Goal: Task Accomplishment & Management: Use online tool/utility

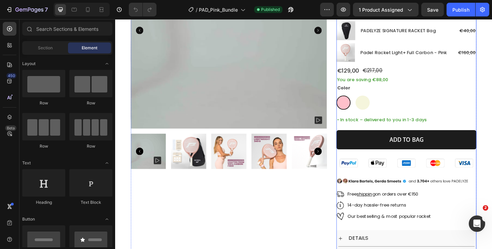
scroll to position [127, 0]
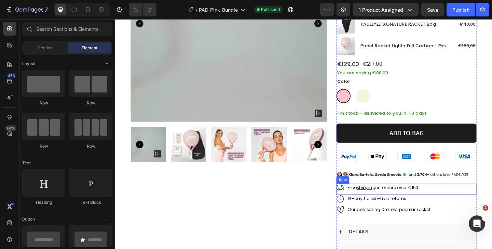
click at [445, 201] on p "Free shipping on orders over €150" at bounding box center [406, 201] width 77 height 7
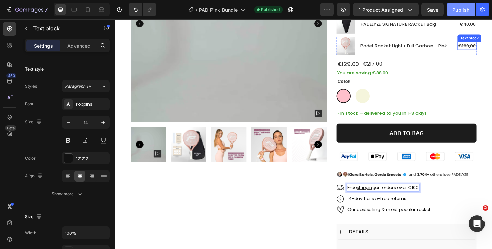
click at [460, 5] on button "Publish" at bounding box center [461, 10] width 29 height 14
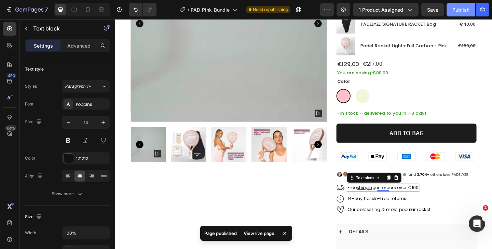
click at [465, 10] on div "Publish" at bounding box center [461, 9] width 17 height 7
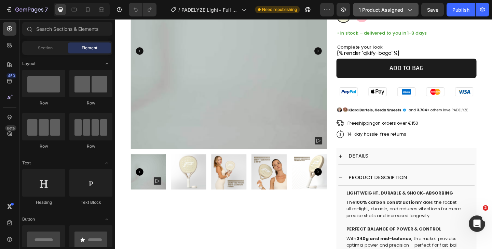
scroll to position [111, 0]
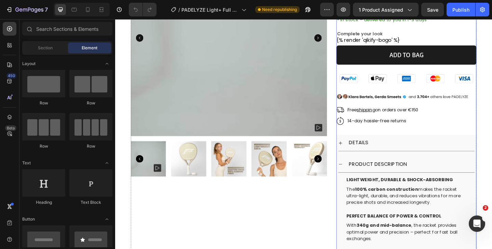
click at [444, 116] on p "Free shipping on orders over €150" at bounding box center [406, 117] width 77 height 7
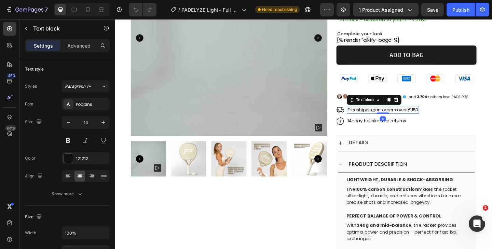
click at [444, 116] on p "Free shipping on orders over €150" at bounding box center [406, 117] width 77 height 7
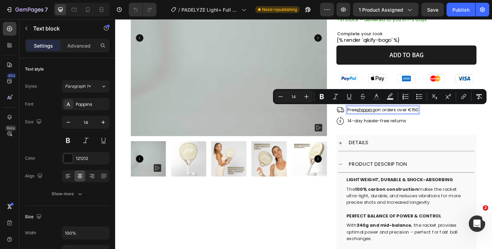
click at [444, 116] on p "Free shipping on orders over €150" at bounding box center [406, 117] width 77 height 7
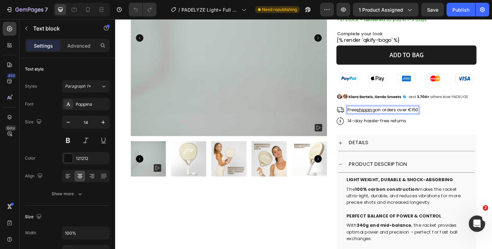
click at [444, 116] on p "Free shipping on orders over €150" at bounding box center [406, 117] width 77 height 7
click at [463, 11] on div "Publish" at bounding box center [461, 9] width 17 height 7
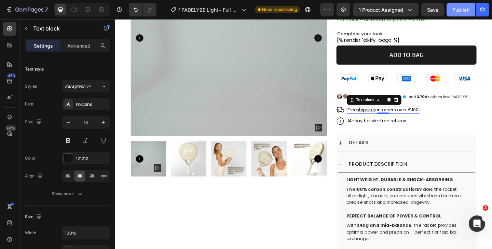
click at [467, 12] on div "Publish" at bounding box center [461, 9] width 17 height 7
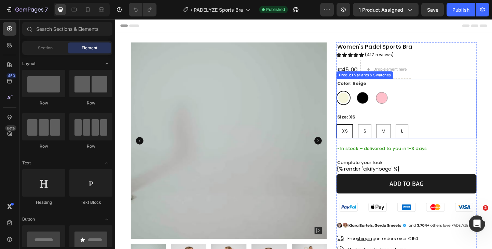
scroll to position [90, 0]
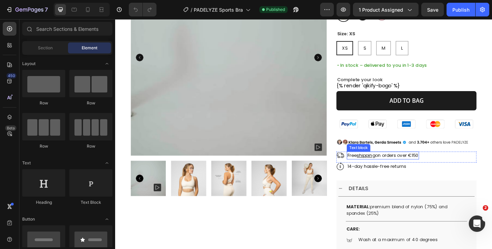
click at [443, 166] on p "Free shipping on orders over €150" at bounding box center [406, 166] width 77 height 7
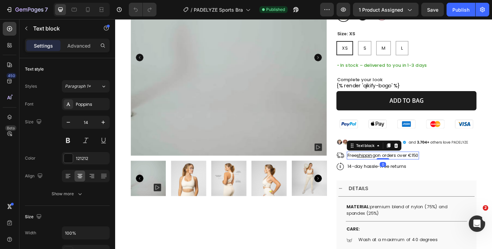
click at [445, 167] on p "Free shipping on orders over €150" at bounding box center [406, 166] width 77 height 7
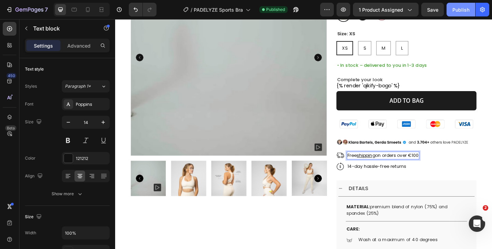
click at [471, 9] on button "Publish" at bounding box center [461, 10] width 29 height 14
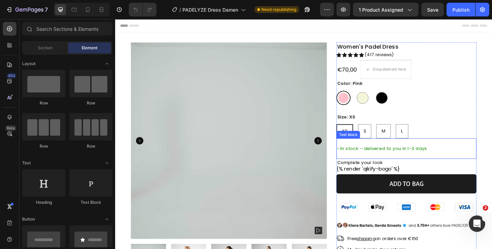
scroll to position [63, 0]
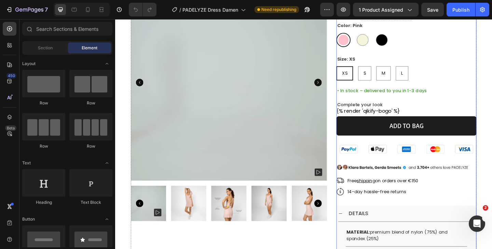
click at [444, 191] on p "Free shipping on orders over €150" at bounding box center [406, 194] width 77 height 7
click at [445, 193] on p "Free shipping on orders over €150" at bounding box center [406, 194] width 77 height 7
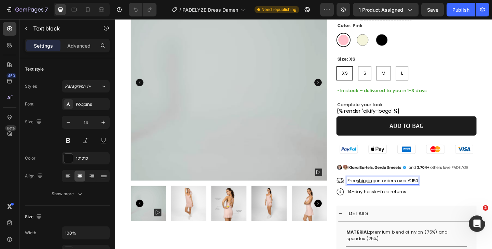
click at [445, 193] on p "Free shipping on orders over €150" at bounding box center [406, 194] width 77 height 7
click at [442, 193] on p "Free shipping on orders over €1510000" at bounding box center [412, 194] width 88 height 7
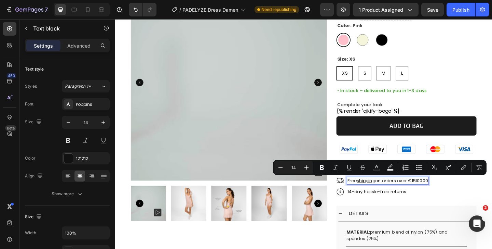
click at [449, 194] on p "Free shipping on orders over €1510000" at bounding box center [412, 194] width 88 height 7
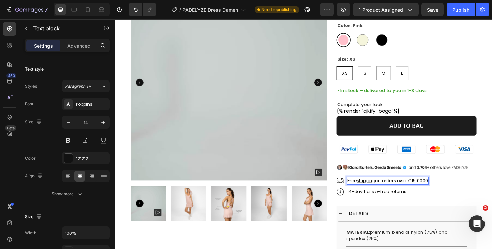
click at [449, 194] on p "Free shipping on orders over €1510000" at bounding box center [412, 194] width 88 height 7
click at [393, 193] on u "shipping" at bounding box center [388, 194] width 20 height 7
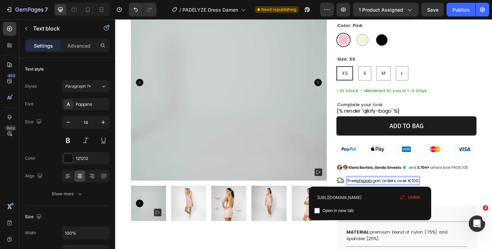
click at [393, 193] on u "shipping" at bounding box center [388, 194] width 20 height 7
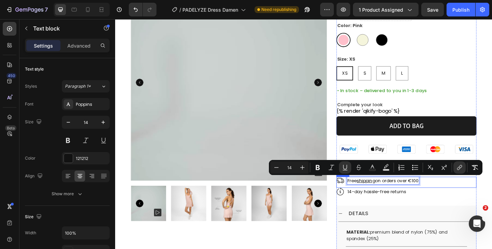
click at [472, 206] on div "Image 14-day hassle-free returns Text block Row" at bounding box center [432, 206] width 153 height 9
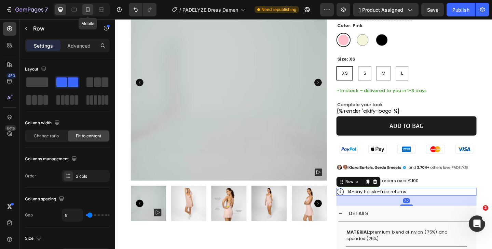
click at [90, 11] on icon at bounding box center [87, 9] width 7 height 7
type input "100%"
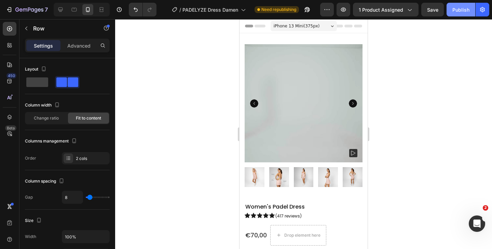
click at [462, 15] on button "Publish" at bounding box center [461, 10] width 29 height 14
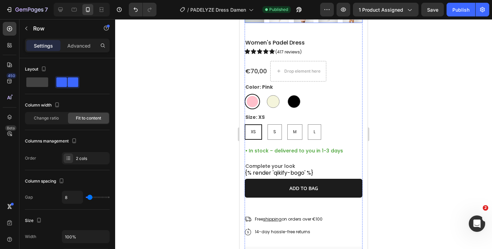
scroll to position [166, 0]
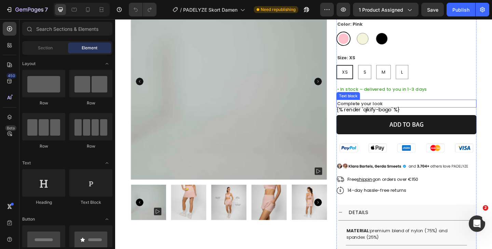
scroll to position [70, 0]
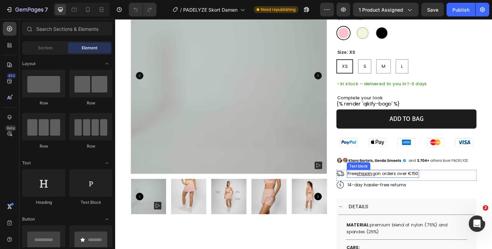
click at [445, 187] on p "Free shipping on orders over €150" at bounding box center [406, 186] width 77 height 7
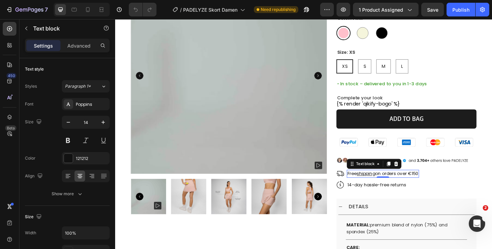
click at [445, 187] on p "Free shipping on orders over €150" at bounding box center [406, 186] width 77 height 7
click at [445, 186] on p "Free shipping on orders over €150" at bounding box center [406, 186] width 77 height 7
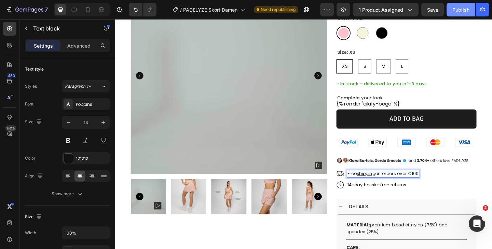
click at [470, 4] on button "Publish" at bounding box center [461, 10] width 29 height 14
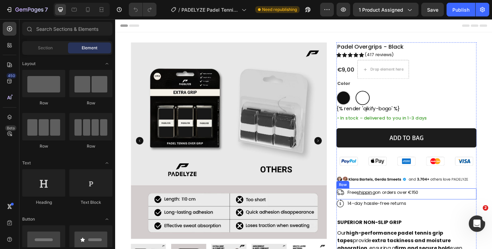
click at [443, 207] on p "Free shipping on orders over €150" at bounding box center [406, 206] width 77 height 7
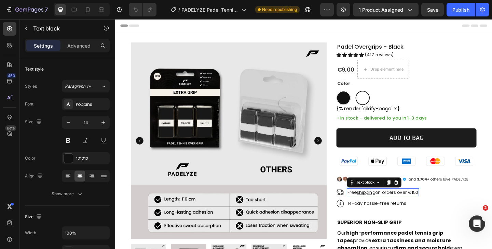
click at [443, 207] on p "Free shipping on orders over €150" at bounding box center [406, 206] width 77 height 7
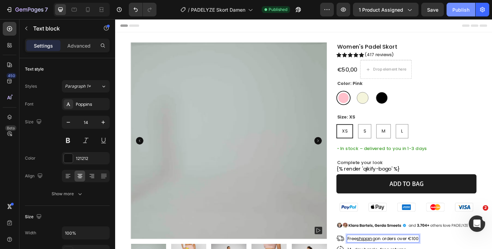
click at [460, 12] on div "Publish" at bounding box center [461, 9] width 17 height 7
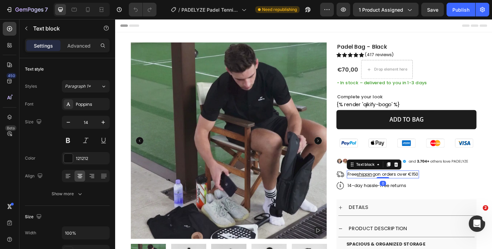
click at [444, 187] on p "Free shipping on orders over €150" at bounding box center [406, 187] width 77 height 7
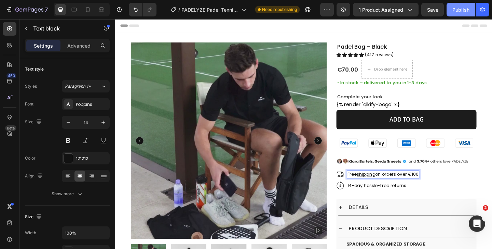
click at [453, 13] on div "Publish" at bounding box center [461, 9] width 17 height 7
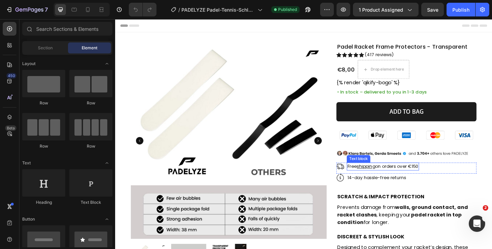
click at [441, 180] on p "Free shipping on orders over €150" at bounding box center [406, 178] width 77 height 7
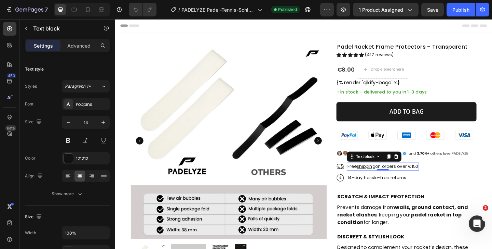
click at [441, 180] on p "Free shipping on orders over €150" at bounding box center [406, 178] width 77 height 7
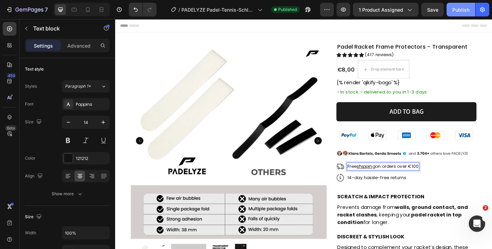
click at [468, 7] on div "Publish" at bounding box center [461, 9] width 17 height 7
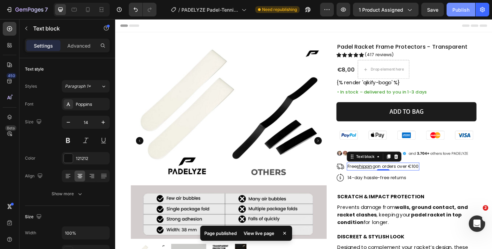
click at [452, 5] on button "Publish" at bounding box center [461, 10] width 29 height 14
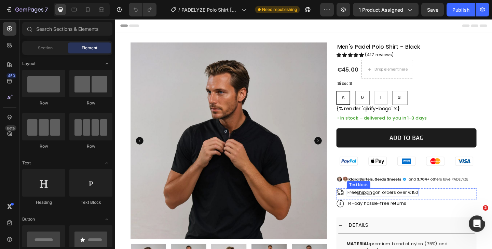
click at [444, 207] on p "Free shipping on orders over €150" at bounding box center [406, 206] width 77 height 7
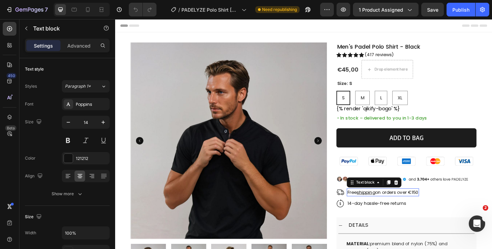
click at [444, 207] on p "Free shipping on orders over €150" at bounding box center [406, 206] width 77 height 7
click at [450, 15] on button "Publish" at bounding box center [461, 10] width 29 height 14
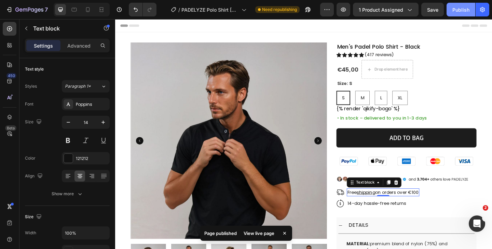
click at [467, 14] on button "Publish" at bounding box center [461, 10] width 29 height 14
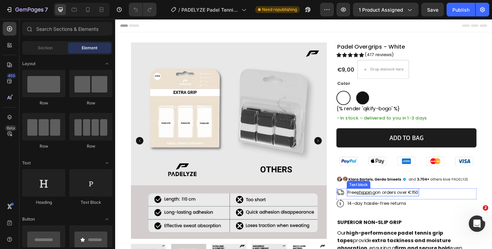
click at [445, 206] on p "Free shipping on orders over €150" at bounding box center [406, 206] width 77 height 7
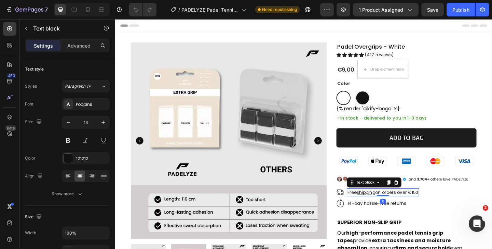
click at [445, 206] on p "Free shipping on orders over €150" at bounding box center [406, 206] width 77 height 7
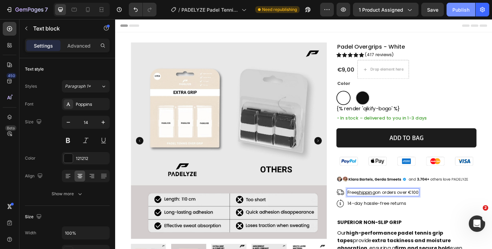
click at [471, 6] on button "Publish" at bounding box center [461, 10] width 29 height 14
click at [456, 12] on div "Publish" at bounding box center [461, 9] width 17 height 7
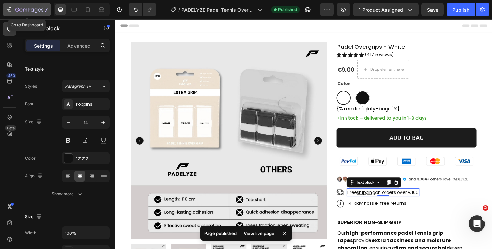
click at [35, 10] on icon "button" at bounding box center [36, 10] width 3 height 4
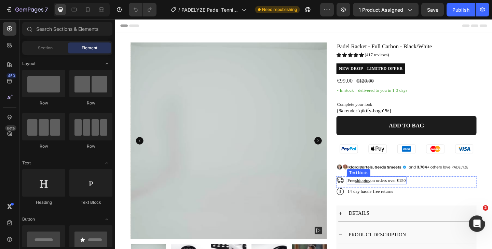
click at [432, 191] on p "Free shipping on orders over €150" at bounding box center [400, 193] width 64 height 7
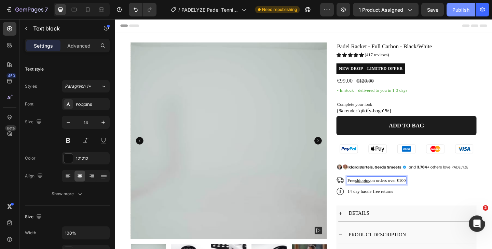
click at [462, 8] on div "Publish" at bounding box center [461, 9] width 17 height 7
click at [459, 6] on div "Publish" at bounding box center [461, 9] width 17 height 7
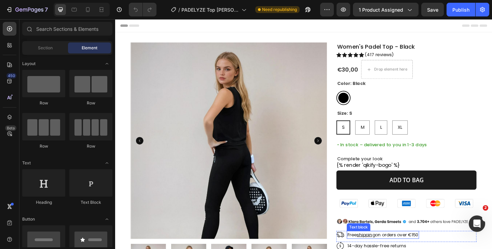
click at [442, 248] on p "Free shipping on orders over €150" at bounding box center [406, 253] width 77 height 7
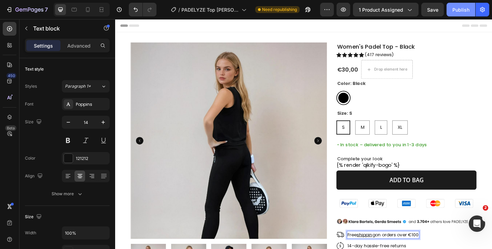
click at [457, 14] on button "Publish" at bounding box center [461, 10] width 29 height 14
click at [458, 11] on div "Publish" at bounding box center [461, 9] width 17 height 7
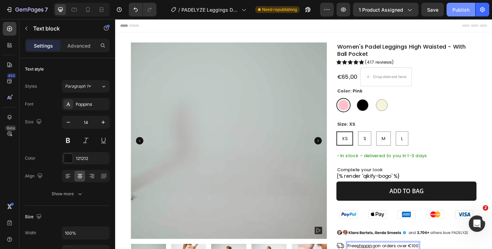
click at [468, 6] on div "Publish" at bounding box center [461, 9] width 17 height 7
click at [455, 9] on div "Publish" at bounding box center [461, 9] width 17 height 7
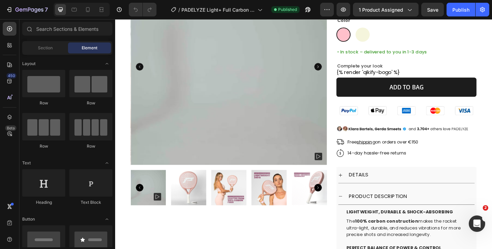
scroll to position [97, 0]
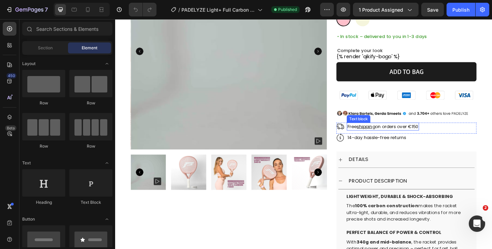
click at [442, 135] on p "Free shipping on orders over €150" at bounding box center [406, 135] width 77 height 7
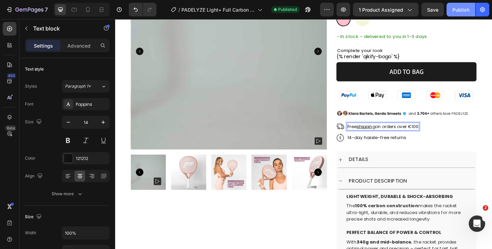
click at [462, 9] on div "Publish" at bounding box center [461, 9] width 17 height 7
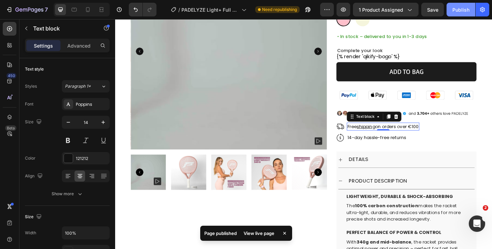
click at [465, 8] on div "Publish" at bounding box center [461, 9] width 17 height 7
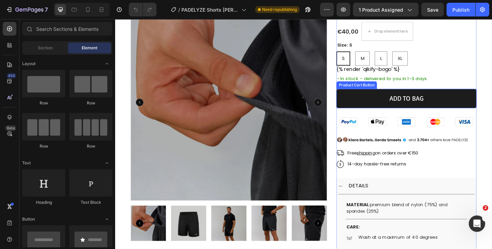
scroll to position [51, 0]
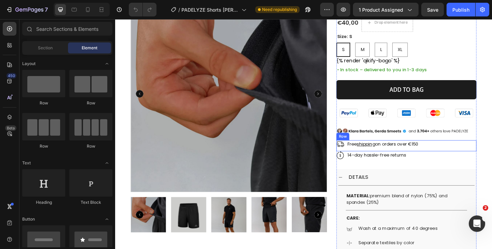
click at [441, 154] on p "Free shipping on orders over €150" at bounding box center [406, 154] width 77 height 7
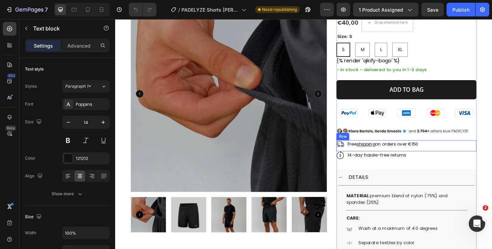
click at [441, 154] on p "Free shipping on orders over €150" at bounding box center [406, 154] width 77 height 7
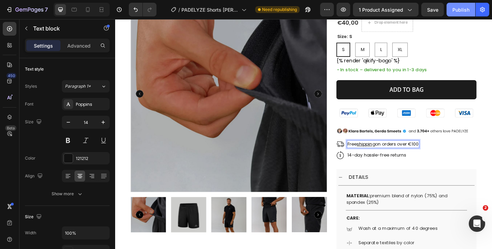
click at [453, 11] on div "Publish" at bounding box center [461, 9] width 17 height 7
click at [451, 15] on button "Publish" at bounding box center [461, 10] width 29 height 14
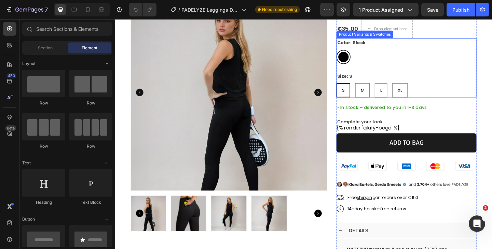
scroll to position [62, 0]
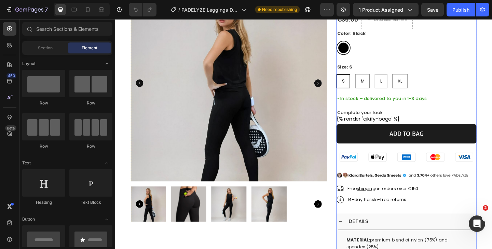
click at [443, 196] on div "Women's Padel Leggings High Waisted - With Ball Pocket - Black Product Title Ic…" at bounding box center [432, 217] width 153 height 470
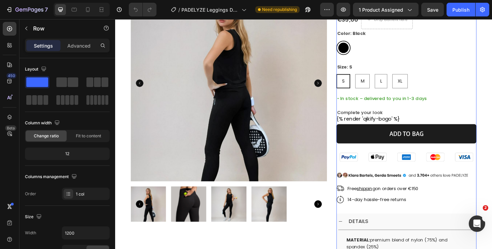
click at [443, 202] on p "Free shipping on orders over €150" at bounding box center [406, 202] width 77 height 7
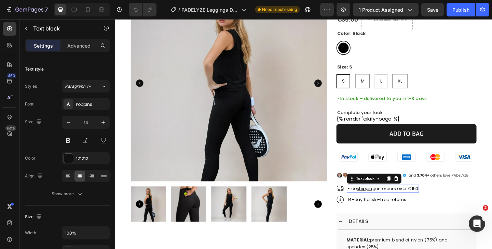
click at [443, 202] on p "Free shipping on orders over €150" at bounding box center [406, 202] width 77 height 7
click at [457, 13] on div "Publish" at bounding box center [461, 9] width 17 height 7
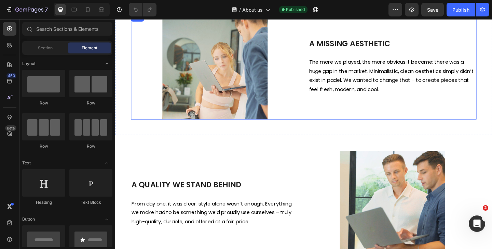
scroll to position [370, 0]
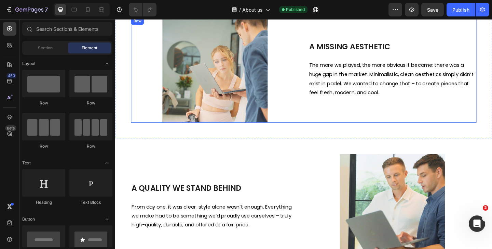
click at [394, 166] on img at bounding box center [417, 222] width 115 height 115
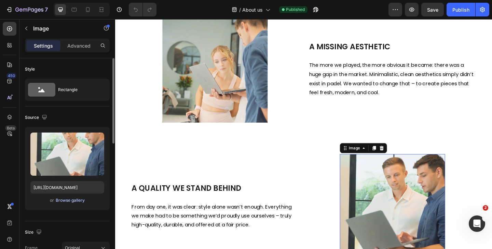
click at [68, 201] on div "Browse gallery" at bounding box center [70, 200] width 29 height 6
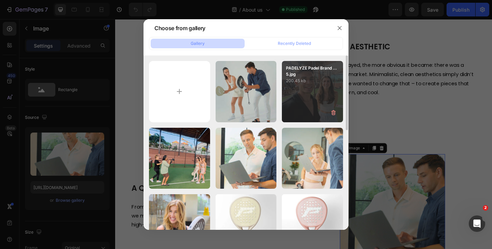
click at [316, 88] on div "PADELYZE Padel Brand ... 5.jpg 200.45 kb" at bounding box center [312, 91] width 61 height 61
type input "[URL][DOMAIN_NAME]"
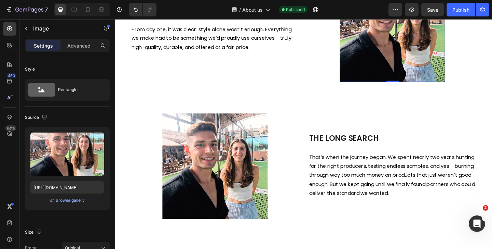
scroll to position [576, 0]
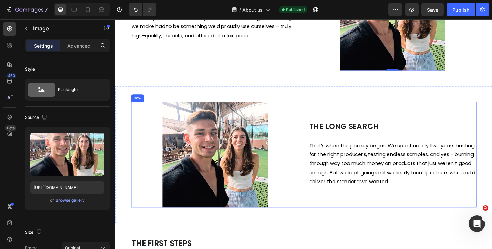
click at [270, 168] on img at bounding box center [224, 166] width 115 height 115
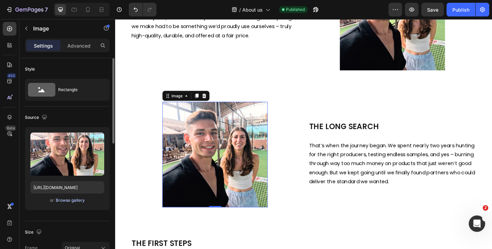
click at [77, 198] on div "Browse gallery" at bounding box center [70, 200] width 29 height 6
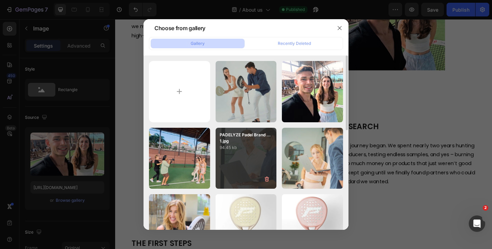
click at [241, 155] on div "PADELYZE Padel Brand ... 1.jpg 94.45 kb" at bounding box center [246, 158] width 61 height 61
type input "[URL][DOMAIN_NAME]"
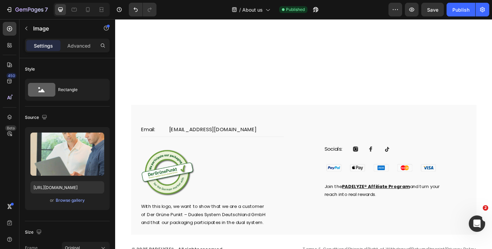
scroll to position [938, 0]
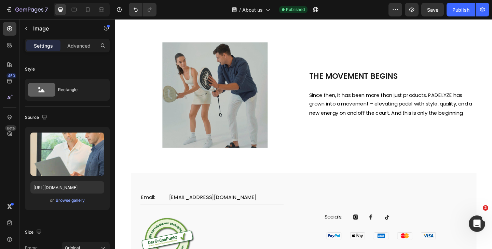
click at [88, 18] on div "7 Version history / About us Published Preview Save Publish" at bounding box center [246, 9] width 492 height 19
click at [88, 7] on icon at bounding box center [87, 9] width 7 height 7
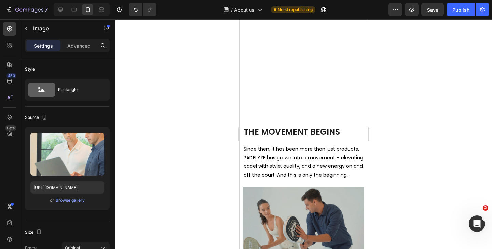
scroll to position [1165, 0]
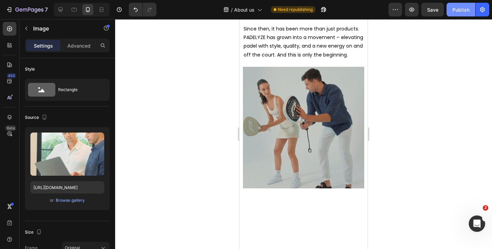
click at [459, 6] on div "Publish" at bounding box center [461, 9] width 17 height 7
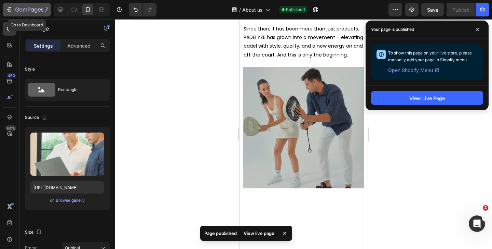
click at [16, 11] on icon "button" at bounding box center [17, 10] width 4 height 4
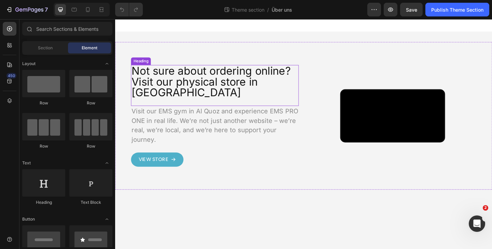
click at [202, 113] on div "Not sure about ordering online? Visit our physical store in Al Quoz Heading" at bounding box center [223, 91] width 183 height 44
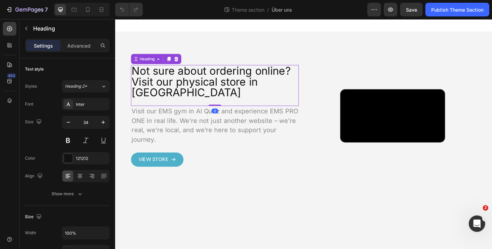
click at [205, 105] on h2 "Not sure about ordering online? Visit our physical store in Al Quoz" at bounding box center [223, 87] width 183 height 36
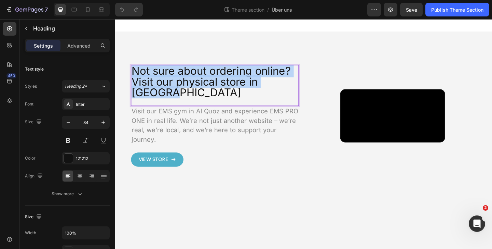
click at [205, 104] on p "Not sure about ordering online? Visit our physical store in Al Quoz" at bounding box center [223, 86] width 181 height 35
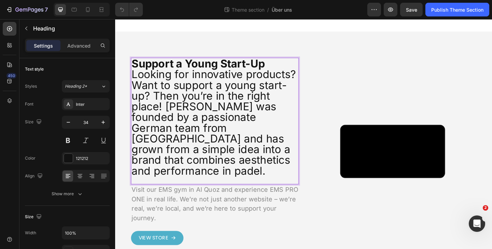
scroll to position [0, 0]
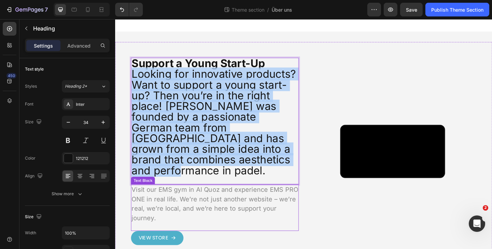
drag, startPoint x: 133, startPoint y: 116, endPoint x: 216, endPoint y: 255, distance: 161.7
click at [216, 248] on div "Support a Young Start-Up Looking for innovative products? Want to support a you…" at bounding box center [223, 162] width 183 height 203
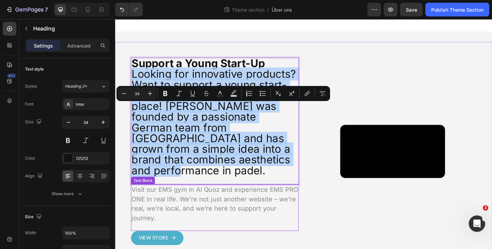
scroll to position [0, 0]
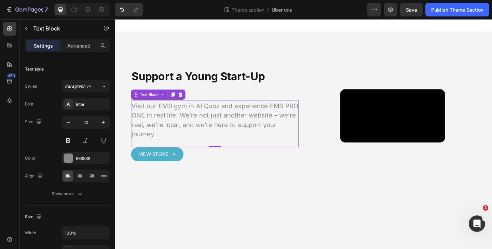
click at [189, 149] on p "Visit our EMS gym in Al Quoz and experience EMS PRO ONE in real life. We’re not…" at bounding box center [223, 128] width 181 height 41
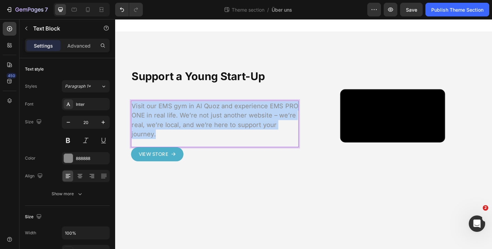
click at [189, 149] on p "Visit our EMS gym in Al Quoz and experience EMS PRO ONE in real life. We’re not…" at bounding box center [223, 128] width 181 height 41
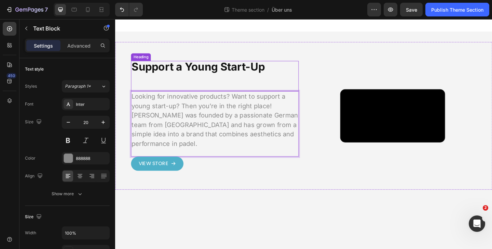
click at [172, 78] on strong "Support a Young Start-Up" at bounding box center [205, 71] width 145 height 14
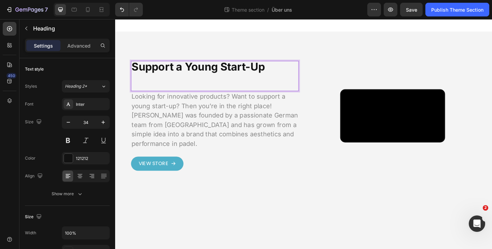
click at [172, 78] on strong "Support a Young Start-Up" at bounding box center [205, 71] width 145 height 14
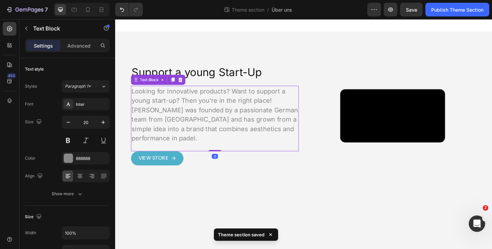
click at [277, 154] on p "Looking for innovative products? Want to support a young start-up? Then you’re …" at bounding box center [223, 123] width 181 height 62
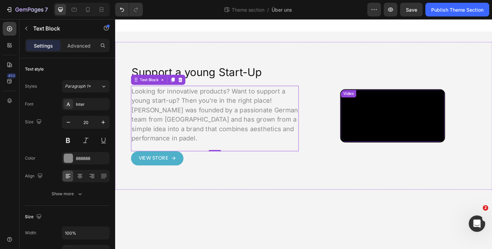
click at [416, 111] on video at bounding box center [417, 124] width 113 height 56
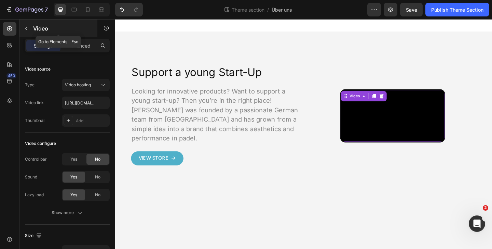
click at [35, 26] on p "Video" at bounding box center [62, 28] width 58 height 8
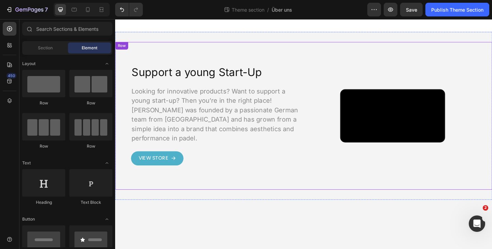
click at [358, 141] on div "Video Custom Code Publish the page to see the content. Custom Code" at bounding box center [417, 124] width 183 height 126
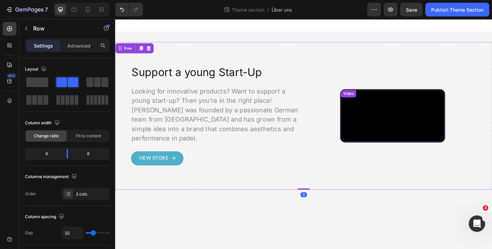
click at [380, 135] on video at bounding box center [417, 124] width 113 height 56
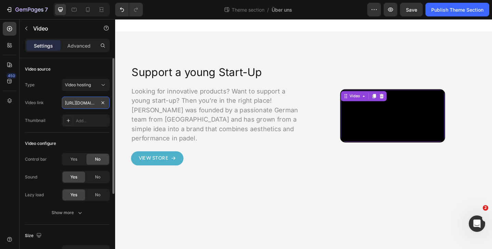
click at [88, 101] on input "https://cdn.shopify.com/videos/c/o/v/068475f7ac9d4e44bead624de5acdbe1.mp4" at bounding box center [86, 102] width 48 height 12
paste input "f494ec1b373440e781d7356ebe08b4f1.mp4shopify.com/videos/c/o/v/"
paste input "text"
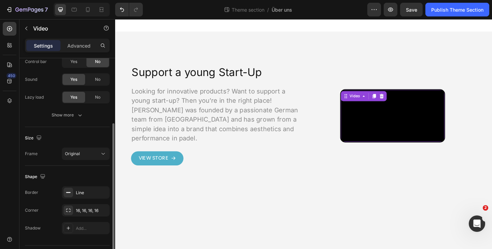
scroll to position [116, 0]
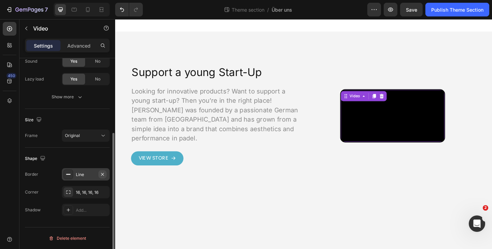
type input "https://cdn.shopify.com/videos/c/o/v/f494ec1b373440e781d7356ebe08b4f1.mp4"
click at [104, 174] on icon "button" at bounding box center [102, 173] width 5 height 5
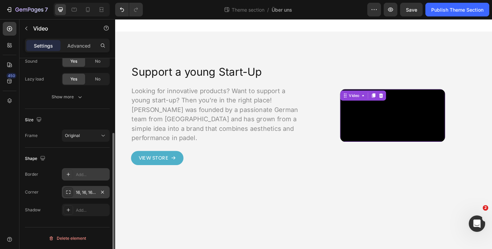
click at [69, 193] on icon at bounding box center [68, 191] width 5 height 5
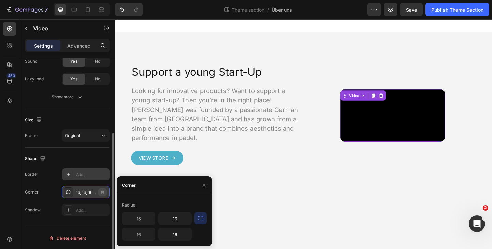
click at [106, 193] on button "button" at bounding box center [102, 192] width 8 height 8
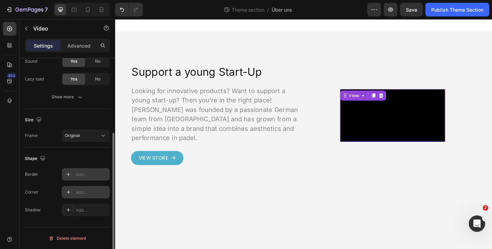
click at [83, 154] on div "Shape" at bounding box center [67, 158] width 85 height 11
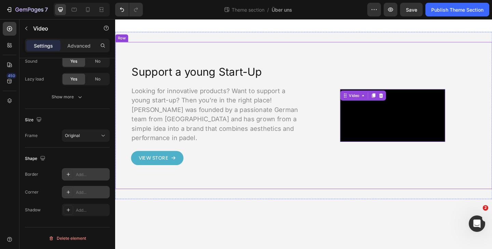
click at [321, 76] on div "Support a young Start-Up Heading Looking for innovative products? Want to suppo…" at bounding box center [320, 124] width 410 height 160
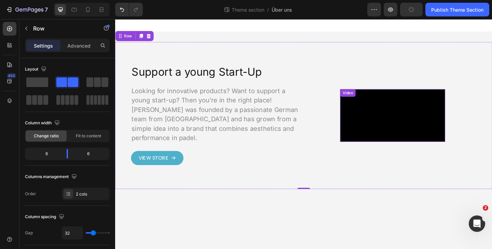
click at [397, 139] on video at bounding box center [417, 123] width 114 height 57
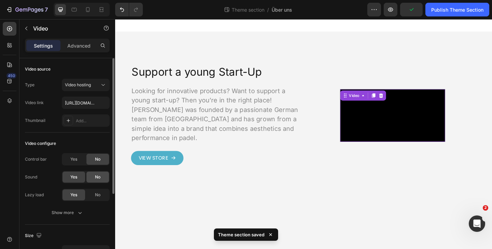
click at [97, 177] on span "No" at bounding box center [97, 177] width 5 height 6
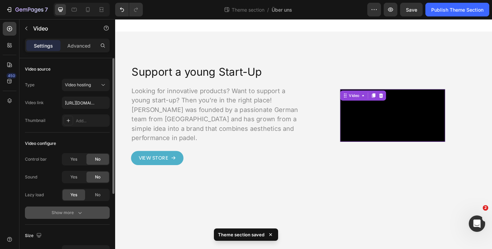
click at [85, 215] on button "Show more" at bounding box center [67, 212] width 85 height 12
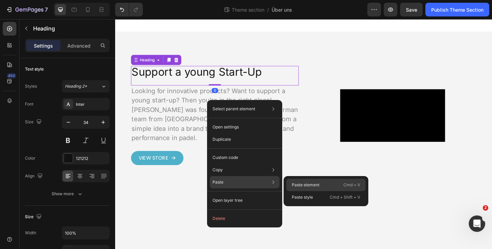
click at [303, 181] on div "Paste element Cmd + V" at bounding box center [326, 184] width 79 height 12
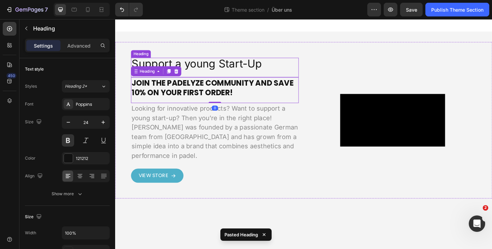
click at [210, 73] on p "Support a young Start-Up" at bounding box center [223, 68] width 181 height 12
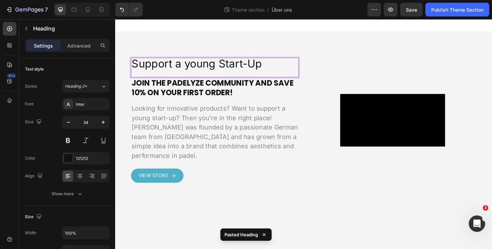
click at [210, 73] on p "Support a young Start-Up" at bounding box center [223, 68] width 181 height 12
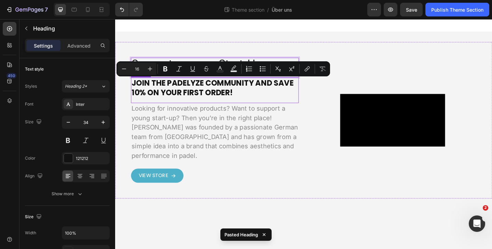
click at [197, 105] on h2 "JOIN THE PADELYZE COMMUNITY AND SAVE 10% ON YOUR FIRST ORDER!" at bounding box center [223, 93] width 183 height 23
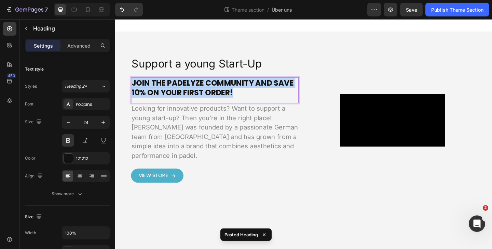
click at [197, 104] on p "JOIN THE PADELYZE COMMUNITY AND SAVE 10% ON YOUR FIRST ORDER!" at bounding box center [223, 93] width 181 height 21
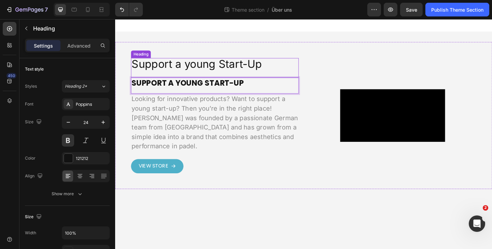
click at [211, 74] on p "Support a young Start-Up" at bounding box center [223, 68] width 181 height 12
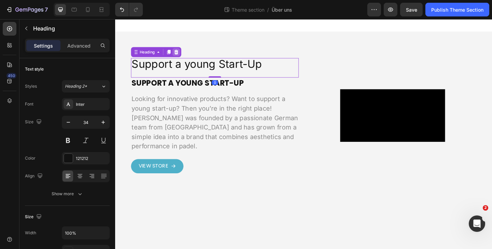
click at [182, 57] on icon at bounding box center [182, 54] width 4 height 5
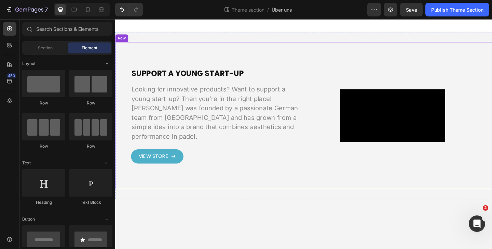
click at [202, 41] on div "SUPPORT A YOUNG START-UP Heading Looking for innovative products? Want to suppo…" at bounding box center [320, 124] width 410 height 182
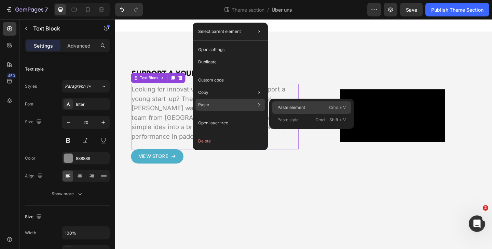
click at [292, 105] on p "Paste element" at bounding box center [292, 107] width 28 height 6
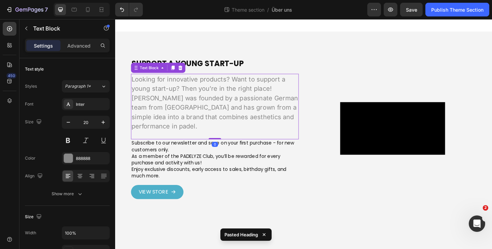
click at [239, 138] on p "Looking for innovative products? Want to support a young start-up? Then you’re …" at bounding box center [223, 110] width 181 height 62
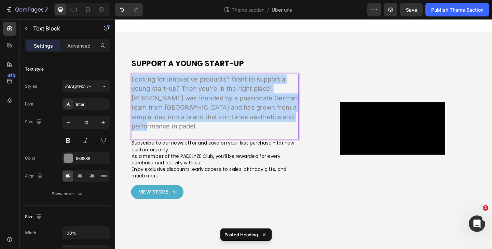
click at [239, 138] on p "Looking for innovative products? Want to support a young start-up? Then you’re …" at bounding box center [223, 110] width 181 height 62
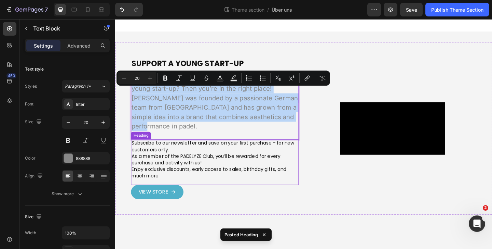
click at [197, 178] on span "As a member of the PADELYZE Club, you’ll be rewarded for every purchase and act…" at bounding box center [214, 171] width 162 height 14
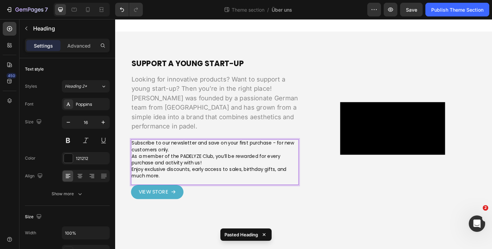
click at [189, 193] on p "Subscribe to our newsletter and save on your first purchase - for new customers…" at bounding box center [223, 171] width 181 height 43
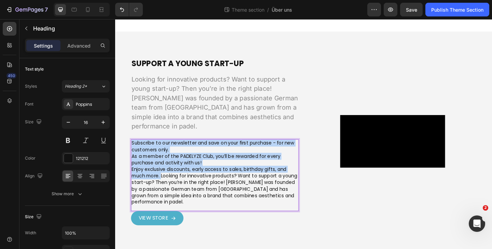
drag, startPoint x: 165, startPoint y: 194, endPoint x: 113, endPoint y: 145, distance: 71.8
click at [115, 145] on html "SUPPORT A YOUNG START-UP Heading Looking for innovative products? Want to suppo…" at bounding box center [320, 145] width 410 height 252
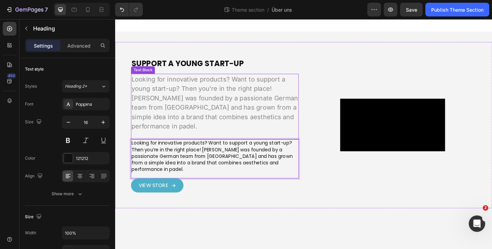
click at [180, 141] on p "Looking for innovative products? Want to support a young start-up? Then you’re …" at bounding box center [223, 110] width 181 height 62
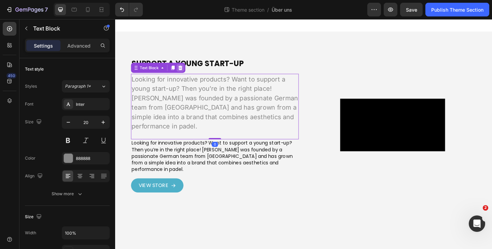
click at [189, 77] on div "Text Block" at bounding box center [161, 71] width 59 height 11
click at [188, 75] on icon at bounding box center [185, 71] width 5 height 5
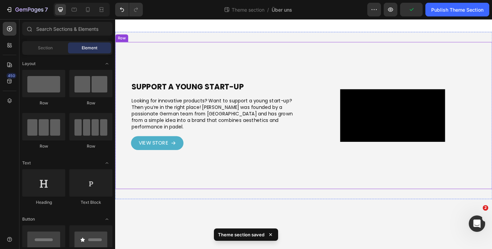
click at [175, 161] on link "VIEW STORE" at bounding box center [160, 153] width 57 height 15
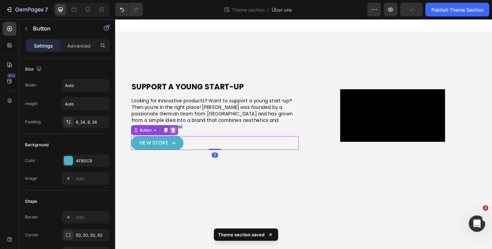
click at [178, 144] on div at bounding box center [178, 139] width 8 height 8
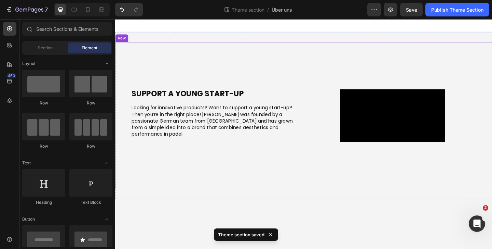
click at [262, 79] on div "SUPPORT A YOUNG START-UP Heading ⁠⁠⁠⁠⁠⁠⁠ Looking for innovative products? Want …" at bounding box center [223, 123] width 183 height 125
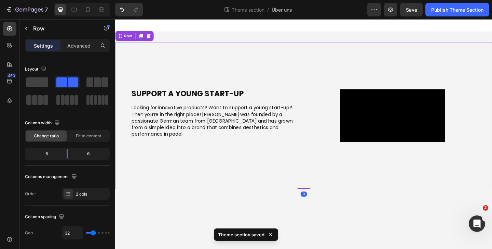
click at [177, 44] on div "SUPPORT A YOUNG START-UP Heading ⁠⁠⁠⁠⁠⁠⁠ Looking for innovative products? Want …" at bounding box center [320, 124] width 410 height 160
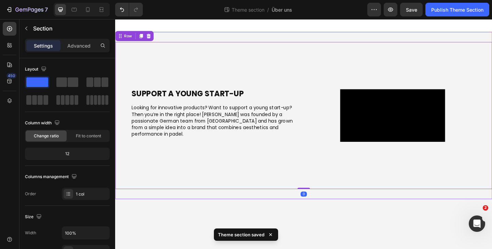
click at [183, 37] on div "SUPPORT A YOUNG START-UP Heading ⁠⁠⁠⁠⁠⁠⁠ Looking for innovative products? Want …" at bounding box center [320, 124] width 410 height 182
click at [69, 45] on p "Advanced" at bounding box center [78, 45] width 23 height 7
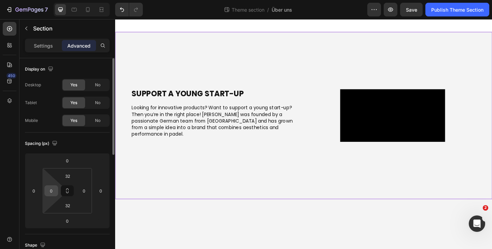
click at [51, 191] on input "0" at bounding box center [51, 190] width 10 height 10
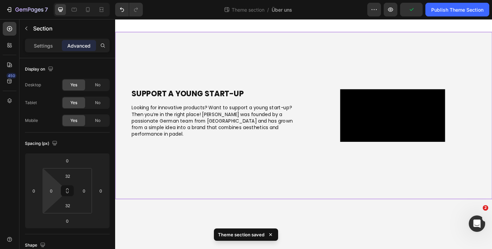
click at [155, 37] on div "SUPPORT A YOUNG START-UP Heading ⁠⁠⁠⁠⁠⁠⁠ Looking for innovative products? Want …" at bounding box center [320, 124] width 410 height 182
click at [52, 191] on input "0" at bounding box center [51, 190] width 10 height 10
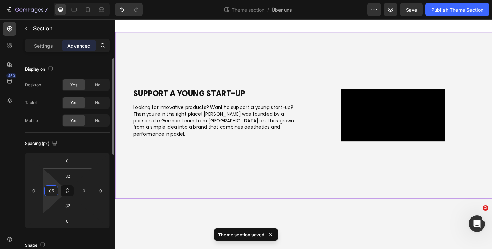
type input "050"
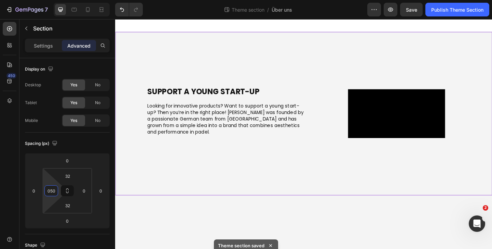
click at [247, 45] on div "SUPPORT A YOUNG START-UP Heading ⁠⁠⁠⁠⁠⁠⁠ Looking for innovative products? Want …" at bounding box center [328, 122] width 393 height 156
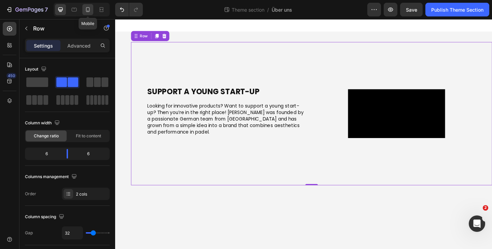
click at [89, 7] on icon at bounding box center [88, 9] width 4 height 5
type input "0"
type input "100%"
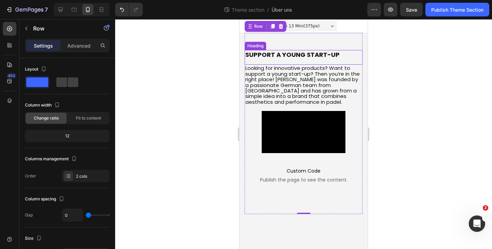
click at [311, 58] on p "SUPPORT A YOUNG START-UP" at bounding box center [304, 55] width 117 height 8
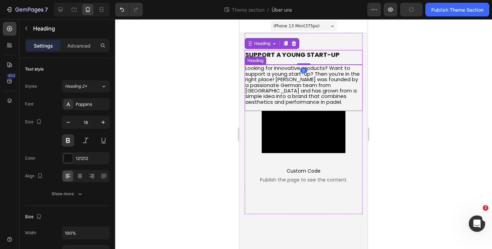
click at [299, 88] on span "Looking for innovative products? Want to support a young start-up? Then you’re …" at bounding box center [303, 84] width 115 height 41
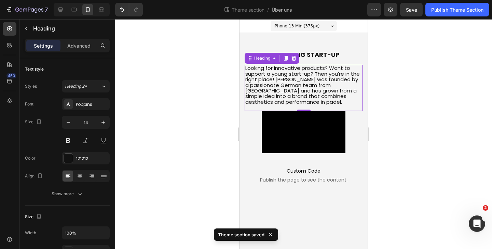
click at [402, 86] on div at bounding box center [303, 133] width 377 height 229
click at [336, 82] on span "Looking for innovative products? Want to support a young start-up? Then you’re …" at bounding box center [303, 84] width 115 height 41
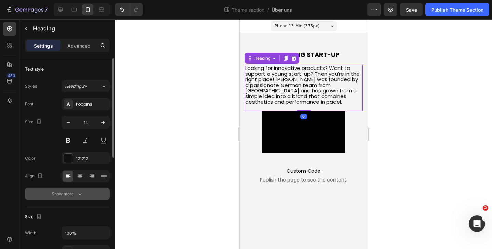
click at [65, 198] on button "Show more" at bounding box center [67, 193] width 85 height 12
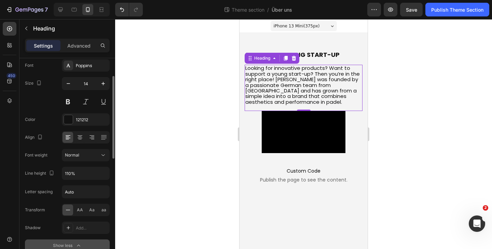
scroll to position [52, 0]
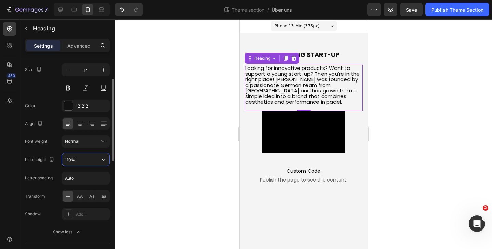
click at [80, 159] on input "110%" at bounding box center [85, 159] width 47 height 12
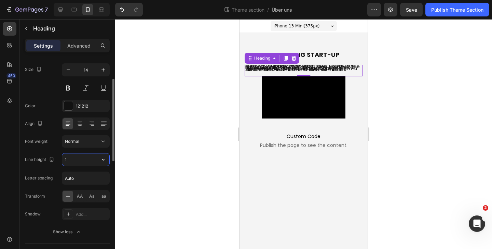
click at [80, 155] on input "1" at bounding box center [85, 159] width 47 height 12
click at [90, 157] on input "1" at bounding box center [85, 159] width 47 height 12
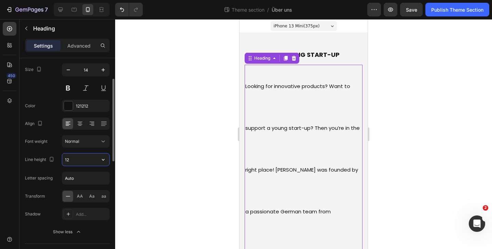
type input "1"
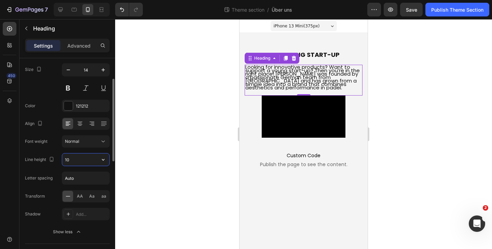
type input "1"
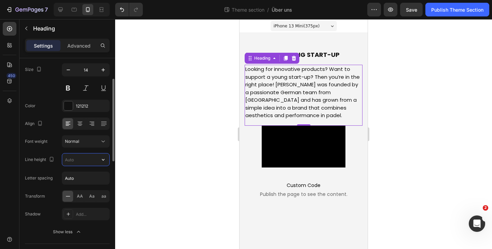
type input "1"
click at [60, 11] on icon at bounding box center [60, 10] width 4 height 4
type input "16"
type input "130%"
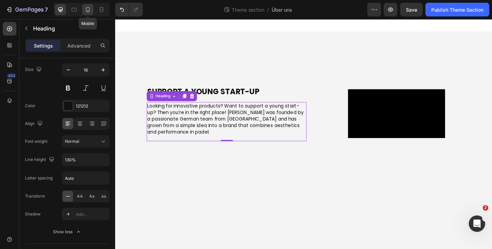
click at [89, 13] on div at bounding box center [87, 9] width 11 height 11
type input "14"
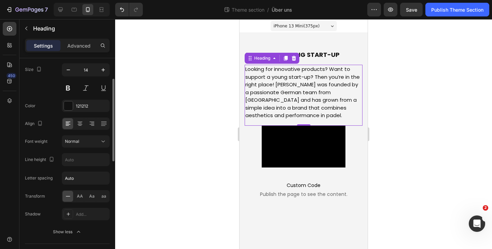
scroll to position [22, 0]
click at [83, 161] on input "text" at bounding box center [85, 159] width 47 height 12
click at [213, 95] on div at bounding box center [303, 133] width 377 height 229
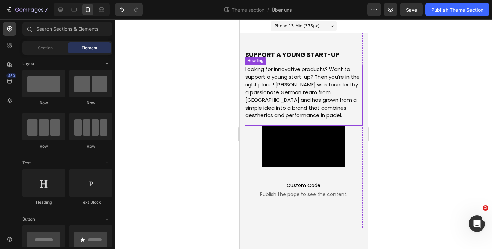
scroll to position [0, 0]
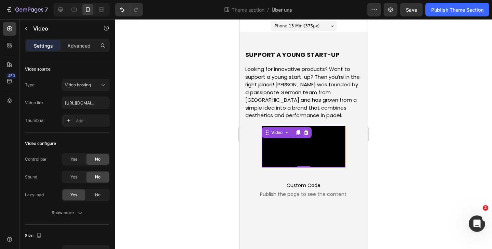
click at [322, 158] on video at bounding box center [304, 146] width 84 height 42
click at [340, 127] on video at bounding box center [304, 146] width 84 height 42
click at [327, 101] on span "Looking for innovative products? Want to support a young start-up? Then you’re …" at bounding box center [303, 91] width 115 height 53
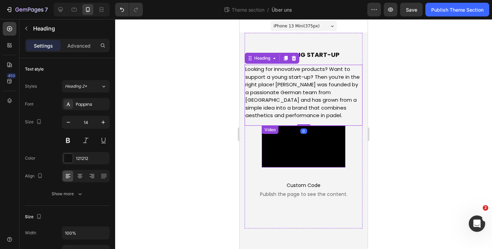
click at [322, 150] on video at bounding box center [304, 146] width 84 height 42
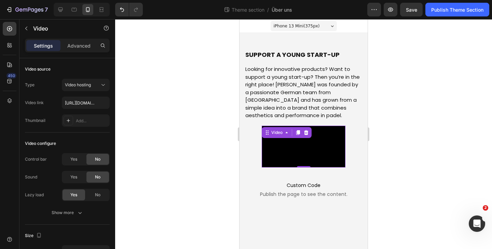
click at [82, 56] on div "Settings Advanced" at bounding box center [67, 48] width 96 height 19
click at [82, 48] on p "Advanced" at bounding box center [78, 45] width 23 height 7
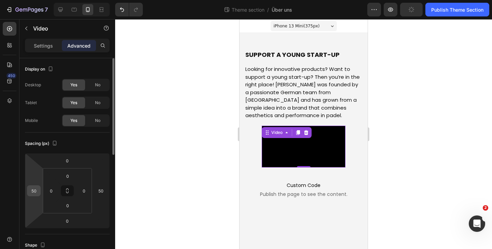
click at [36, 187] on input "50" at bounding box center [34, 190] width 10 height 10
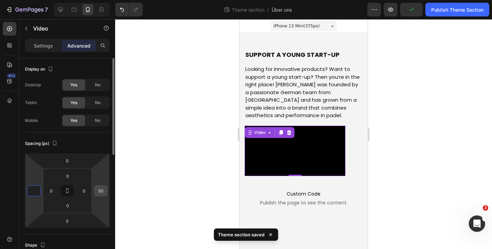
type input "0"
click at [98, 193] on input "50" at bounding box center [101, 190] width 10 height 10
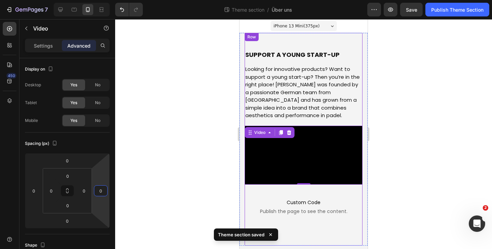
click at [245, 38] on div "Row" at bounding box center [252, 37] width 14 height 8
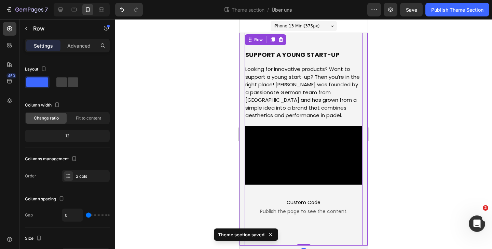
click at [242, 38] on div "SUPPORT A YOUNG START-UP Heading ⁠⁠⁠⁠⁠⁠⁠ Looking for innovative products? Want …" at bounding box center [304, 139] width 128 height 212
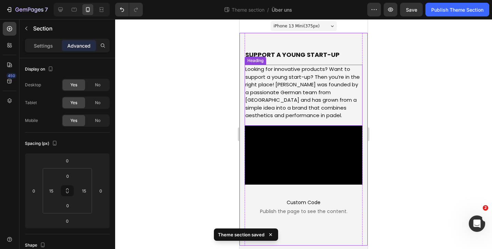
click at [341, 96] on span "Looking for innovative products? Want to support a young start-up? Then you’re …" at bounding box center [303, 91] width 115 height 53
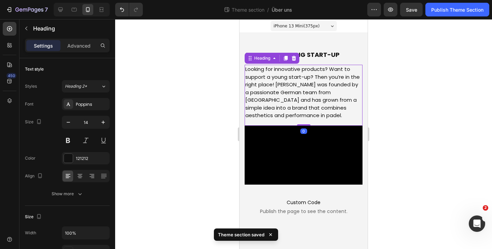
scroll to position [55, 0]
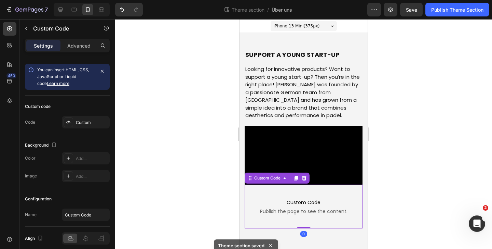
click at [342, 200] on p "Custom Code Publish the page to see the content." at bounding box center [304, 206] width 118 height 27
click at [304, 178] on div at bounding box center [304, 178] width 8 height 8
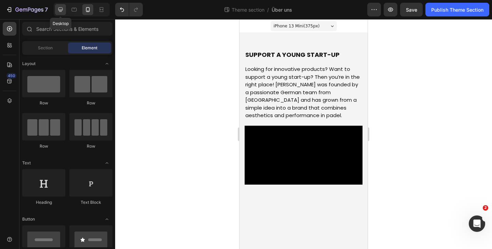
click at [59, 12] on icon at bounding box center [60, 9] width 7 height 7
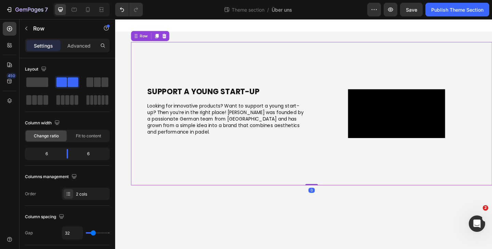
click at [221, 74] on div "SUPPORT A YOUNG START-UP Heading ⁠⁠⁠⁠⁠⁠⁠ Looking for innovative products? Want …" at bounding box center [236, 121] width 174 height 121
click at [74, 49] on p "Advanced" at bounding box center [78, 45] width 23 height 7
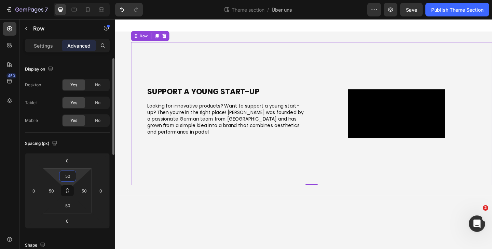
click at [66, 174] on input "50" at bounding box center [68, 176] width 14 height 10
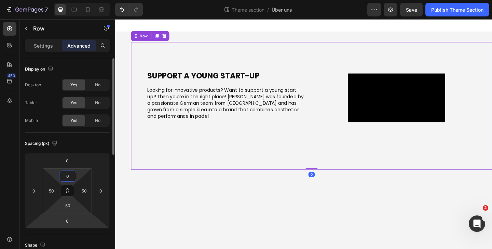
type input "0"
click at [68, 0] on html "7 Theme section / Über uns Preview Save Publish Theme Section 450 Sections(18) …" at bounding box center [246, 0] width 492 height 0
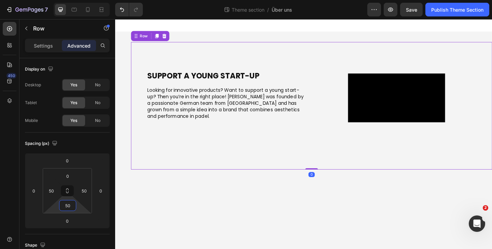
click at [68, 0] on html "7 Theme section / Über uns Preview Save Publish Theme Section 450 Sections(18) …" at bounding box center [246, 0] width 492 height 0
click at [68, 204] on input "50" at bounding box center [68, 205] width 14 height 10
type input "0"
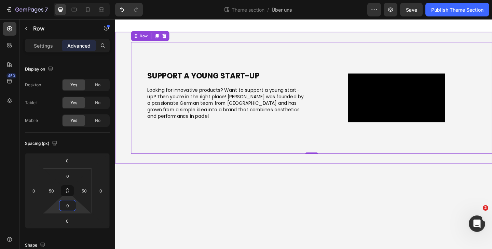
click at [234, 42] on div "SUPPORT A YOUNG START-UP Heading ⁠⁠⁠⁠⁠⁠⁠ Looking for innovative products? Want …" at bounding box center [320, 104] width 410 height 143
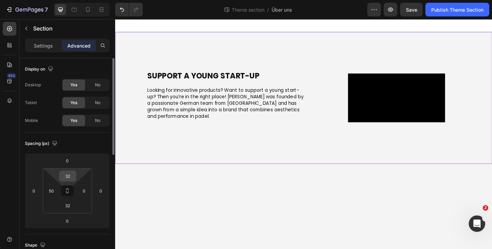
click at [66, 174] on input "32" at bounding box center [68, 176] width 14 height 10
click at [66, 174] on input at bounding box center [68, 176] width 14 height 10
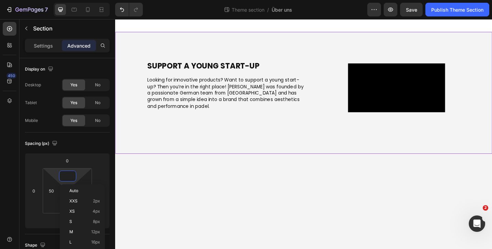
type input "0"
type input "2"
click at [52, 0] on html "7 Theme section / Über uns Preview Save Publish Theme Section 450 Sections(18) …" at bounding box center [246, 0] width 492 height 0
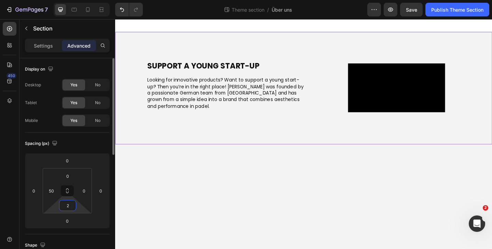
click at [73, 0] on html "7 Theme section / Über uns Preview Save Publish Theme Section 450 Sections(18) …" at bounding box center [246, 0] width 492 height 0
click at [71, 205] on input "2" at bounding box center [68, 205] width 14 height 10
click at [214, 154] on div "SUPPORT A YOUNG START-UP Heading ⁠⁠⁠⁠⁠⁠⁠ Looking for innovative products? Want …" at bounding box center [236, 93] width 174 height 121
click at [120, 111] on div "SUPPORT A YOUNG START-UP Heading ⁠⁠⁠⁠⁠⁠⁠ Looking for innovative products? Want …" at bounding box center [320, 93] width 410 height 121
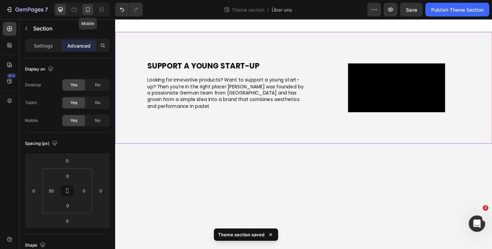
click at [89, 15] on div at bounding box center [87, 9] width 11 height 11
type input "15"
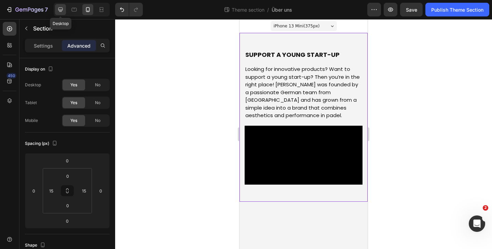
click at [61, 12] on icon at bounding box center [60, 9] width 7 height 7
type input "50"
type input "0"
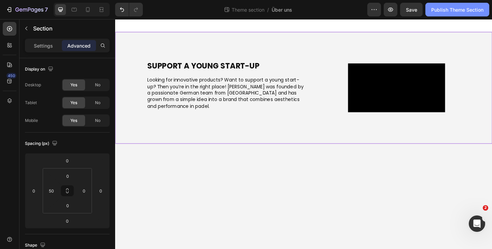
click at [435, 5] on button "Publish Theme Section" at bounding box center [458, 10] width 64 height 14
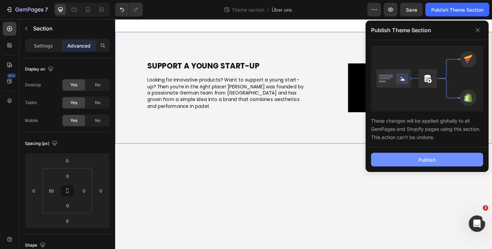
click at [390, 163] on button "Publish" at bounding box center [427, 160] width 112 height 14
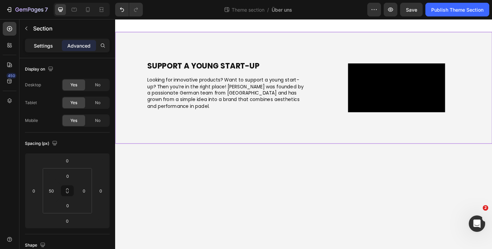
click at [48, 49] on p "Settings" at bounding box center [43, 45] width 19 height 7
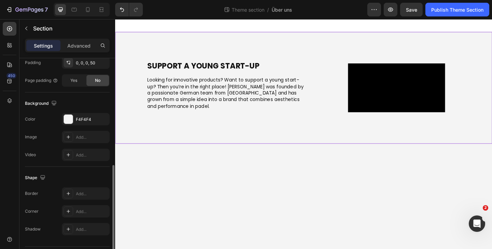
scroll to position [207, 0]
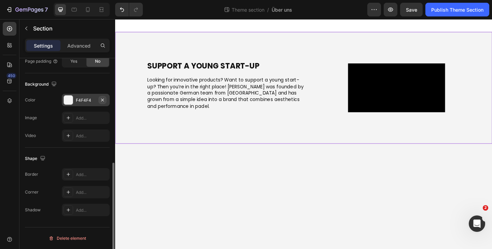
click at [102, 98] on icon "button" at bounding box center [102, 99] width 5 height 5
click at [84, 98] on div "Add..." at bounding box center [92, 100] width 32 height 6
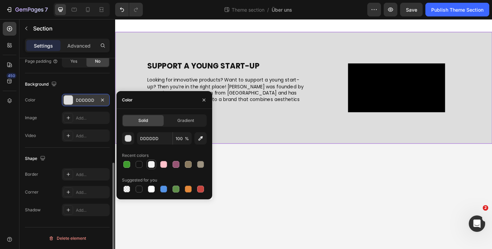
click at [150, 165] on div at bounding box center [151, 164] width 7 height 7
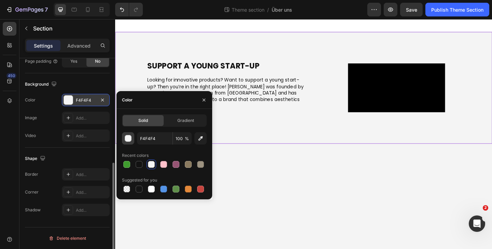
click at [131, 135] on div "button" at bounding box center [128, 138] width 7 height 7
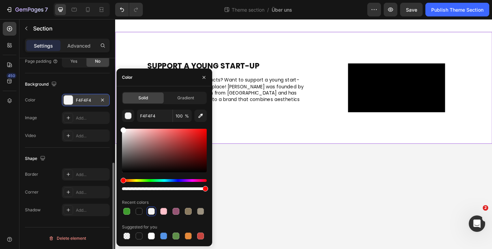
drag, startPoint x: 147, startPoint y: 136, endPoint x: 78, endPoint y: 106, distance: 74.6
click at [78, 106] on div "450 Sections(18) Elements(81) Section Element Hero Section Product Detail Brand…" at bounding box center [57, 133] width 115 height 229
type input "FFFFFF"
click at [75, 74] on div "Background The changes might be hidden by the video. Color FFFFFF Image Add... …" at bounding box center [67, 110] width 85 height 74
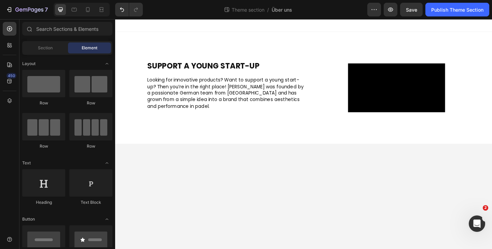
click at [189, 223] on body "SUPPORT A YOUNG START-UP Heading ⁠⁠⁠⁠⁠⁠⁠ Looking for innovative products? Want …" at bounding box center [320, 144] width 410 height 250
click at [438, 9] on div "Publish Theme Section" at bounding box center [458, 9] width 52 height 7
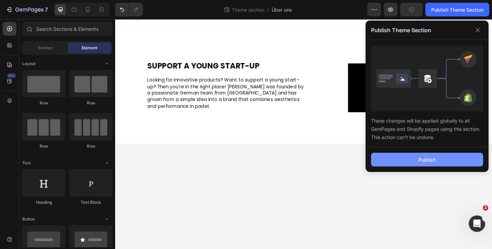
click at [420, 160] on div "Publish" at bounding box center [427, 159] width 17 height 7
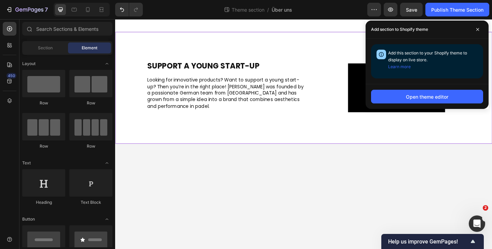
click at [125, 50] on div "SUPPORT A YOUNG START-UP Heading ⁠⁠⁠⁠⁠⁠⁠ Looking for innovative products? Want …" at bounding box center [320, 93] width 410 height 121
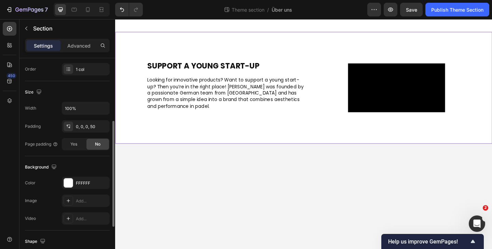
scroll to position [125, 0]
click at [83, 105] on input "100%" at bounding box center [85, 108] width 47 height 12
click at [102, 105] on icon "button" at bounding box center [103, 107] width 7 height 7
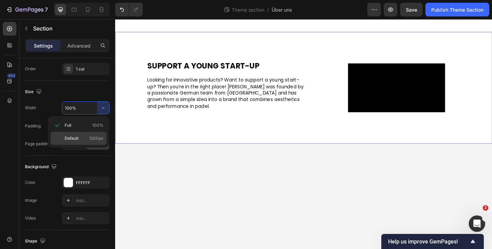
click at [88, 133] on div "Default 1200px" at bounding box center [79, 138] width 56 height 13
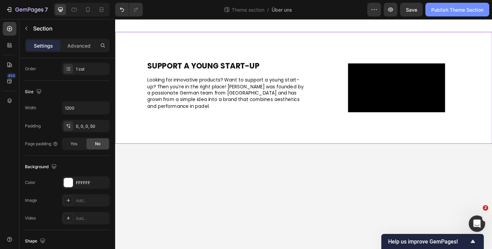
click at [467, 15] on button "Publish Theme Section" at bounding box center [458, 10] width 64 height 14
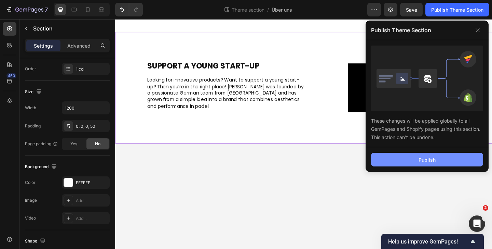
click at [421, 163] on button "Publish" at bounding box center [427, 160] width 112 height 14
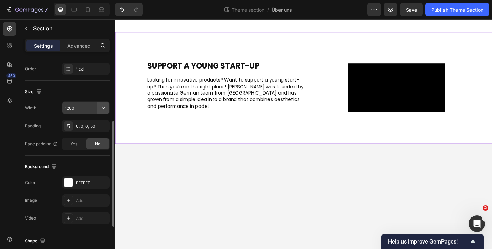
click at [104, 108] on icon "button" at bounding box center [103, 107] width 7 height 7
click at [99, 120] on div "Full 100%" at bounding box center [79, 125] width 56 height 13
click at [97, 123] on div "0, 0, 0, 50" at bounding box center [86, 126] width 48 height 12
click at [93, 124] on div "0, 0, 0, 50" at bounding box center [86, 126] width 20 height 6
type input "100%"
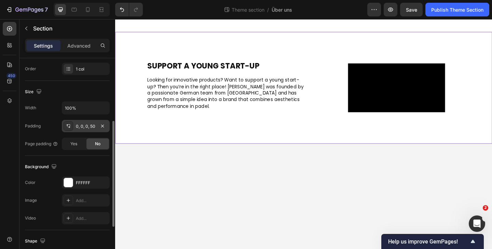
click at [88, 126] on div "0, 0, 0, 50" at bounding box center [86, 126] width 20 height 6
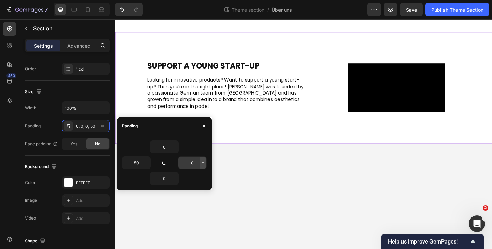
click at [200, 165] on button "button" at bounding box center [203, 162] width 7 height 12
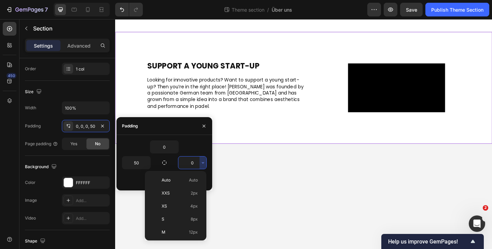
click at [192, 165] on input "0" at bounding box center [192, 162] width 28 height 12
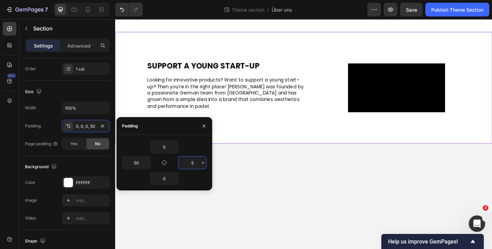
type input "50"
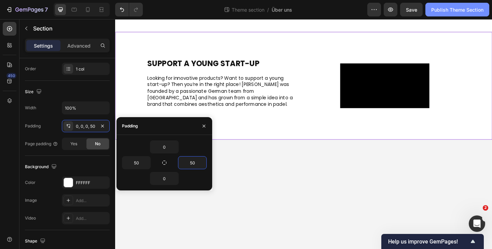
click at [455, 11] on div "Publish Theme Section" at bounding box center [458, 9] width 52 height 7
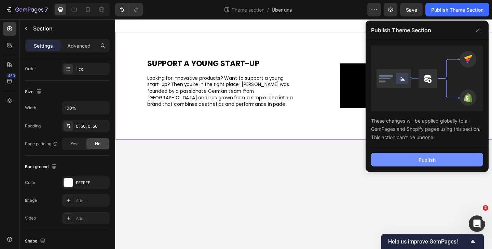
click at [402, 156] on button "Publish" at bounding box center [427, 160] width 112 height 14
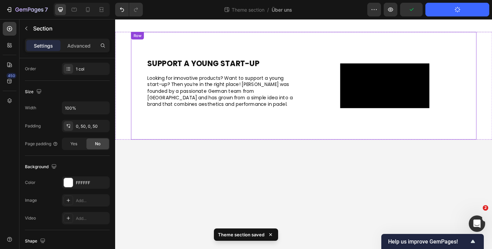
click at [176, 61] on div "SUPPORT A YOUNG START-UP Heading ⁠⁠⁠⁠⁠⁠⁠ Looking for innovative products? Want …" at bounding box center [231, 91] width 165 height 117
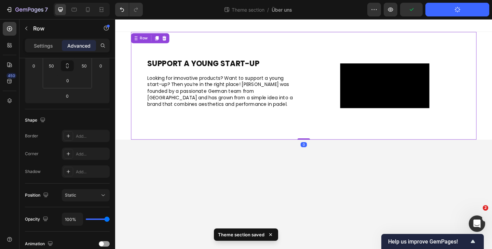
scroll to position [0, 0]
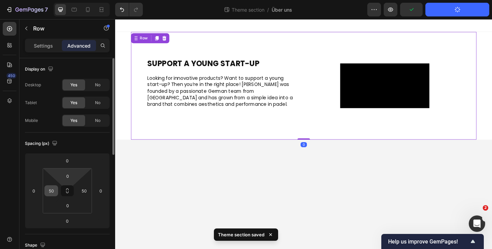
click at [52, 191] on input "50" at bounding box center [51, 190] width 10 height 10
type input "0"
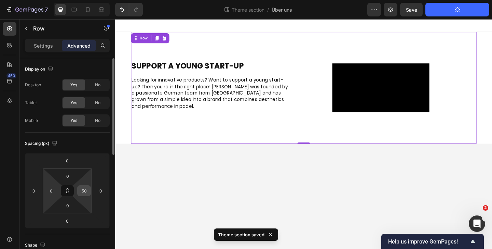
click at [83, 185] on div "50" at bounding box center [84, 190] width 14 height 11
click at [84, 190] on input "50" at bounding box center [84, 190] width 10 height 10
type input "0"
click at [75, 143] on div "Spacing (px)" at bounding box center [67, 143] width 85 height 11
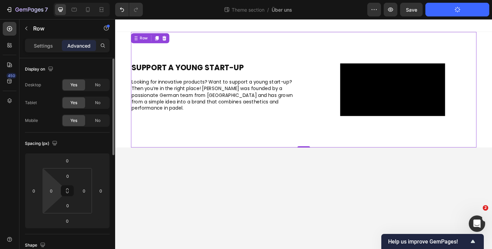
scroll to position [246, 0]
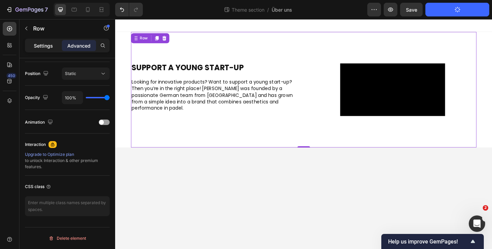
click at [42, 49] on div "Settings" at bounding box center [43, 45] width 34 height 11
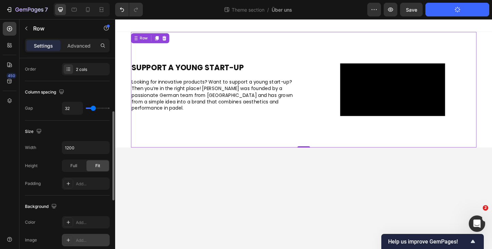
scroll to position [125, 0]
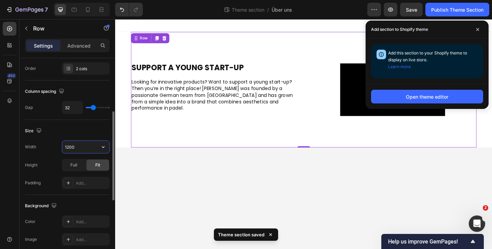
click at [80, 152] on input "1200" at bounding box center [85, 147] width 47 height 12
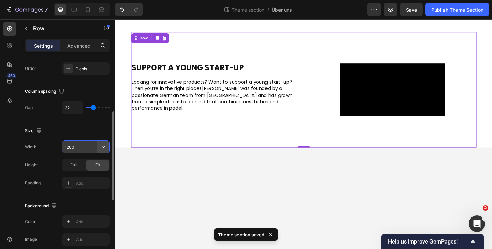
click at [98, 152] on button "button" at bounding box center [103, 147] width 12 height 12
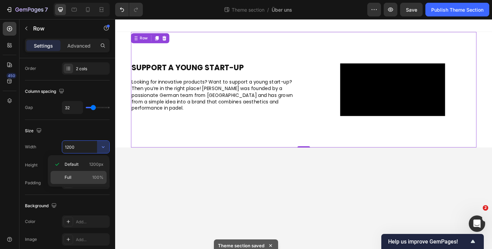
click at [84, 176] on p "Full 100%" at bounding box center [84, 177] width 39 height 6
type input "100%"
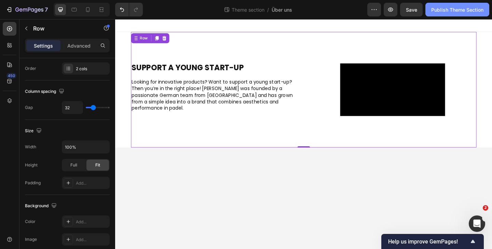
click at [473, 5] on button "Publish Theme Section" at bounding box center [458, 10] width 64 height 14
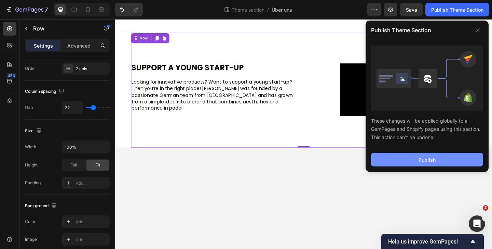
click at [416, 161] on button "Publish" at bounding box center [427, 160] width 112 height 14
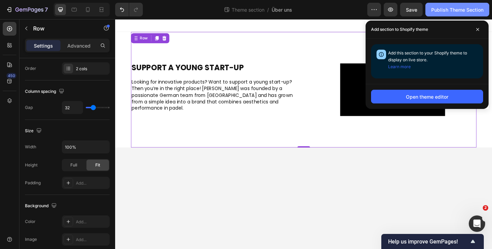
click at [484, 9] on button "Publish Theme Section" at bounding box center [458, 10] width 64 height 14
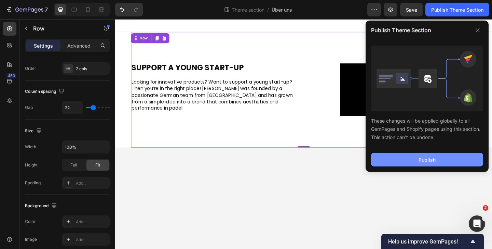
click at [420, 155] on button "Publish" at bounding box center [427, 160] width 112 height 14
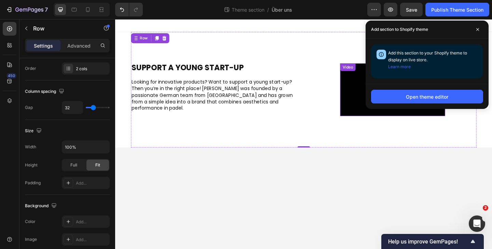
click at [384, 107] on video at bounding box center [417, 95] width 114 height 57
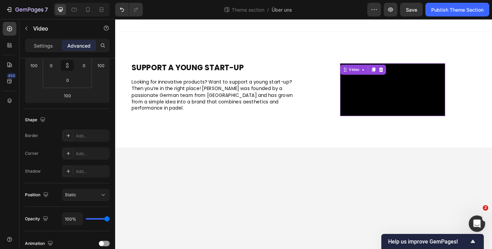
scroll to position [0, 0]
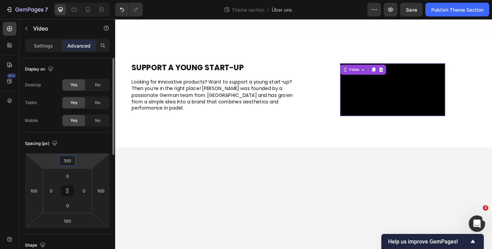
click at [69, 159] on input "100" at bounding box center [68, 160] width 14 height 10
click at [88, 138] on div "Spacing (px)" at bounding box center [67, 143] width 85 height 11
click at [105, 189] on input "100" at bounding box center [101, 190] width 10 height 10
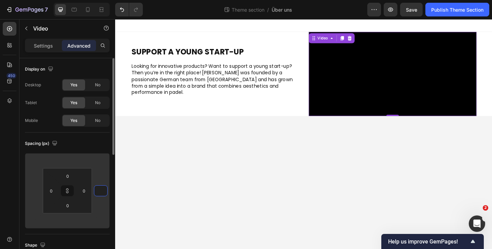
type input "1"
click at [95, 137] on div "Spacing (px) 1 1 1 1 0 0 0 0" at bounding box center [67, 183] width 85 height 102
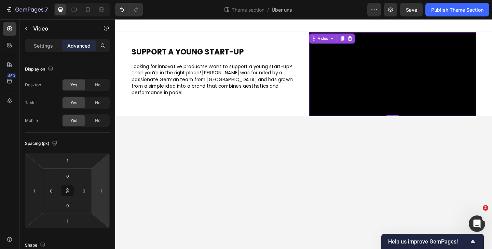
click at [108, 0] on html "7 Theme section / Über uns Preview Save Publish Theme Section 450 Sections(18) …" at bounding box center [246, 0] width 492 height 0
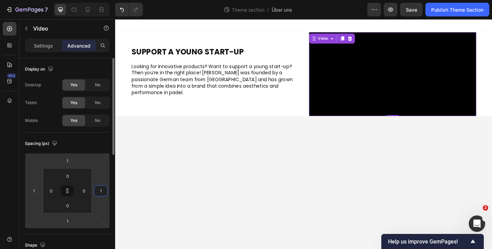
type input "0"
click at [86, 147] on div "Spacing (px)" at bounding box center [67, 143] width 85 height 11
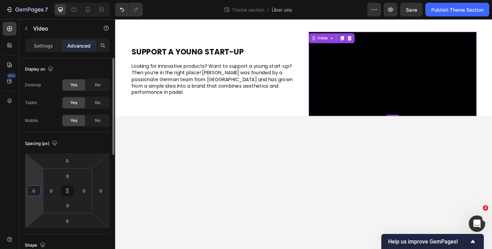
click at [34, 187] on input "0" at bounding box center [34, 190] width 10 height 10
click at [58, 191] on div "0" at bounding box center [51, 190] width 14 height 11
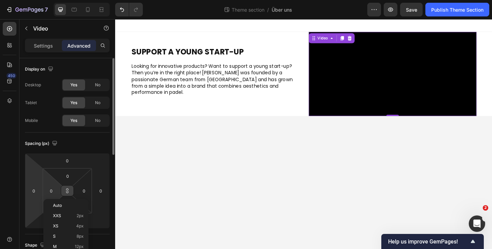
click at [62, 191] on button at bounding box center [67, 190] width 13 height 11
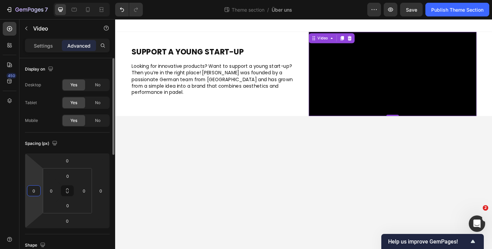
click at [35, 189] on input "0" at bounding box center [34, 190] width 10 height 10
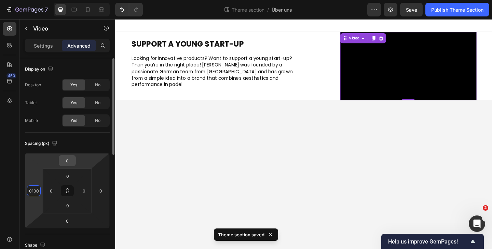
type input "100"
click at [70, 161] on input "0" at bounding box center [68, 160] width 14 height 10
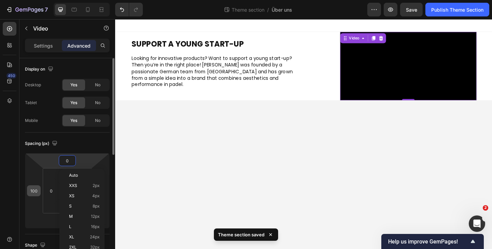
click at [37, 191] on input "100" at bounding box center [34, 190] width 10 height 10
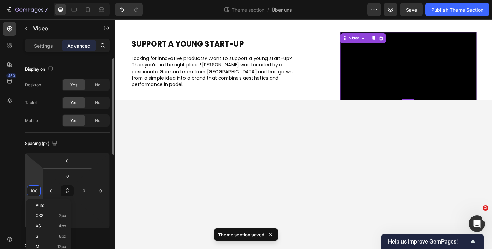
click at [37, 191] on input "100" at bounding box center [34, 190] width 10 height 10
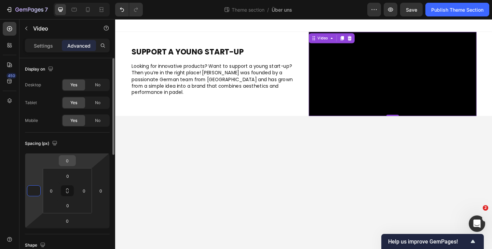
type input "0"
click at [68, 160] on input "0" at bounding box center [68, 160] width 14 height 10
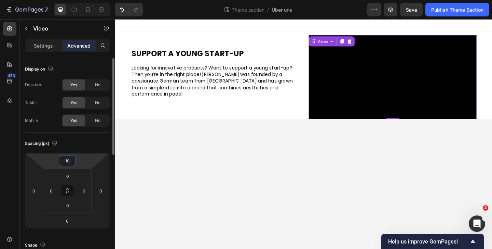
type input "1"
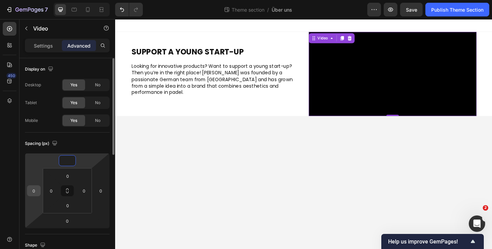
type input "0"
click at [39, 186] on div "0" at bounding box center [34, 190] width 14 height 11
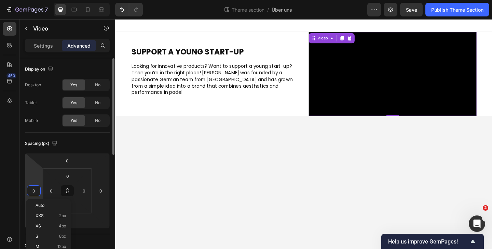
click at [34, 188] on input "0" at bounding box center [34, 190] width 10 height 10
type input "100"
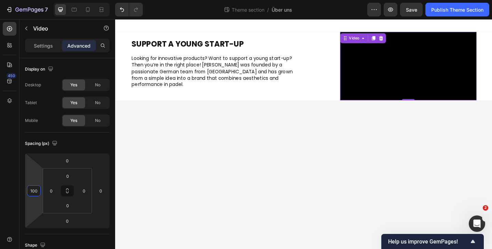
click at [198, 183] on body "SUPPORT A YOUNG START-UP Heading ⁠⁠⁠⁠⁠⁠⁠ Looking for innovative products? Want …" at bounding box center [320, 144] width 410 height 250
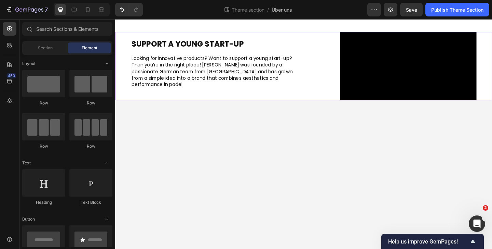
click at [127, 51] on div "SUPPORT A YOUNG START-UP Heading ⁠⁠⁠⁠⁠⁠⁠ Looking for innovative products? Want …" at bounding box center [320, 70] width 410 height 74
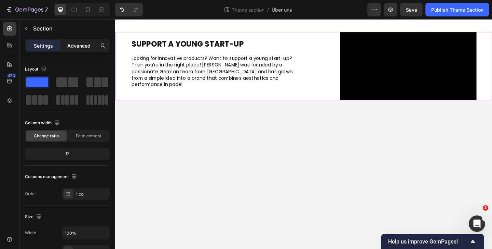
click at [89, 41] on div "Advanced" at bounding box center [79, 45] width 34 height 11
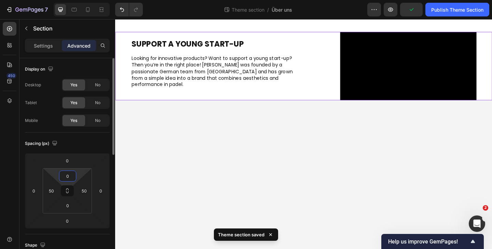
click at [68, 171] on input "0" at bounding box center [68, 176] width 14 height 10
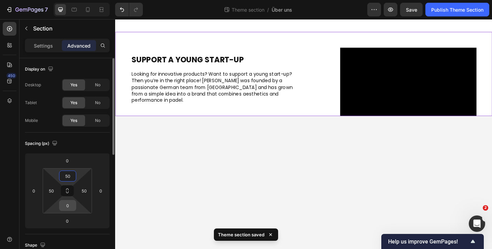
type input "50"
click at [66, 203] on input "0" at bounding box center [68, 205] width 14 height 10
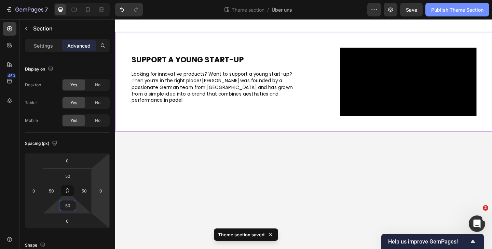
type input "50"
click at [443, 14] on button "Publish Theme Section" at bounding box center [458, 10] width 64 height 14
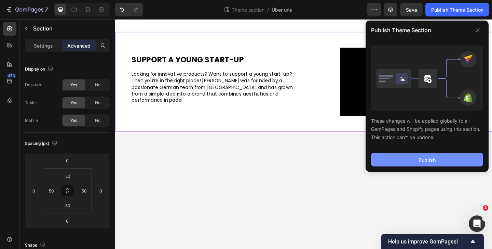
click at [416, 160] on button "Publish" at bounding box center [427, 160] width 112 height 14
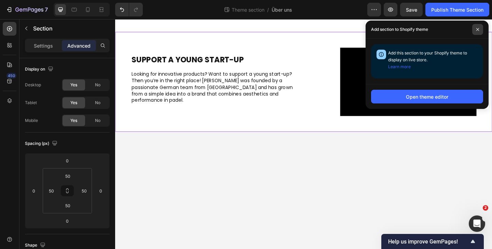
click at [479, 32] on span at bounding box center [478, 29] width 11 height 11
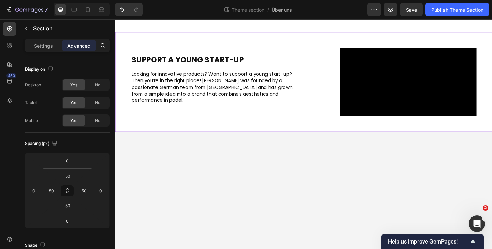
click at [334, 119] on div "Video" at bounding box center [417, 87] width 183 height 74
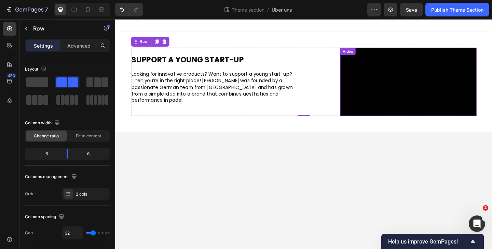
click at [371, 97] on video at bounding box center [434, 87] width 148 height 74
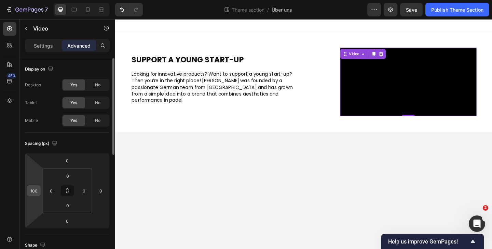
click at [36, 189] on input "100" at bounding box center [34, 190] width 10 height 10
type input "150"
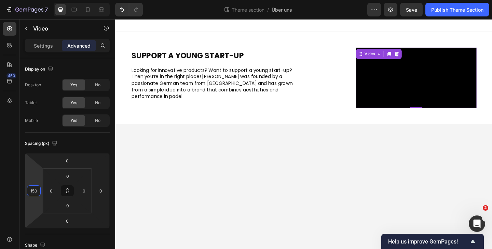
click at [338, 49] on div "SUPPORT A YOUNG START-UP Heading ⁠⁠⁠⁠⁠⁠⁠ Looking for innovative products? Want …" at bounding box center [320, 83] width 410 height 100
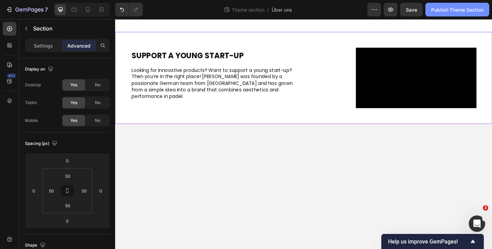
click at [461, 9] on div "Publish Theme Section" at bounding box center [458, 9] width 52 height 7
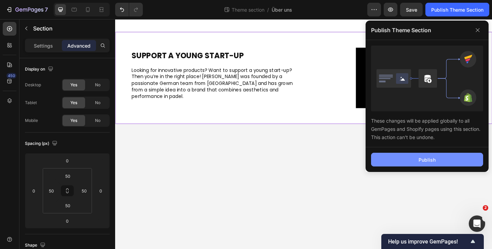
click at [391, 154] on button "Publish" at bounding box center [427, 160] width 112 height 14
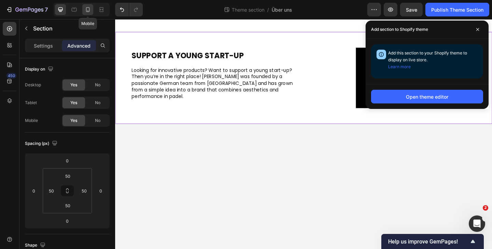
click at [85, 12] on icon at bounding box center [87, 9] width 7 height 7
type input "0"
type input "15"
type input "0"
type input "15"
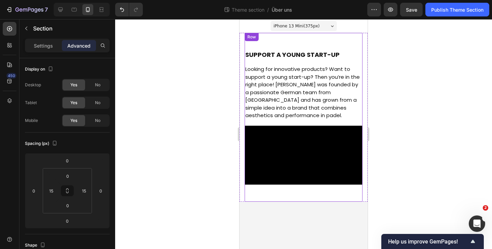
click at [260, 41] on div "SUPPORT A YOUNG START-UP Heading ⁠⁠⁠⁠⁠⁠⁠ Looking for innovative products? Want …" at bounding box center [304, 117] width 118 height 169
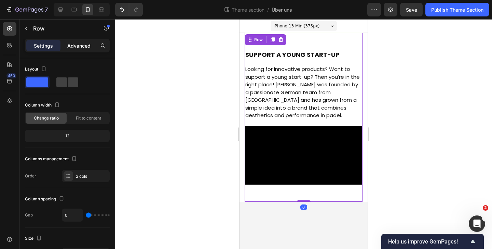
click at [82, 50] on div "Advanced" at bounding box center [79, 45] width 34 height 11
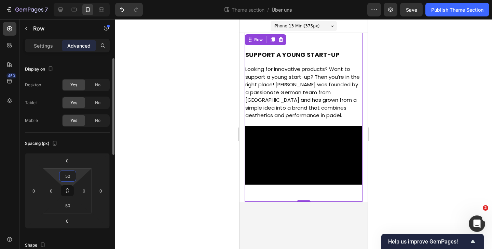
click at [70, 175] on input "50" at bounding box center [68, 176] width 14 height 10
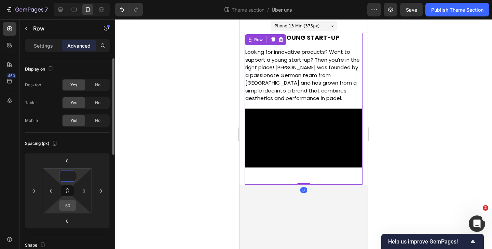
type input "0"
click at [69, 204] on input "50" at bounding box center [68, 205] width 14 height 10
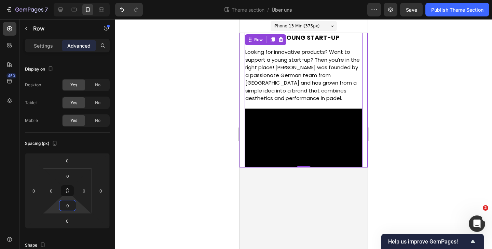
click at [243, 44] on div "SUPPORT A YOUNG START-UP Heading ⁠⁠⁠⁠⁠⁠⁠ Looking for innovative products? Want …" at bounding box center [304, 100] width 128 height 134
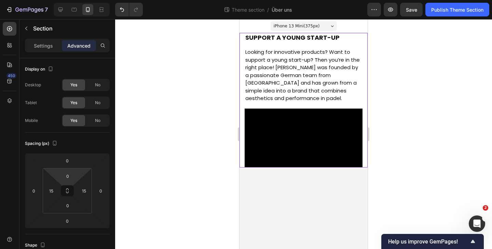
click at [75, 0] on html "7 Theme section / Über uns Preview Save Publish Theme Section 450 Sections(18) …" at bounding box center [246, 0] width 492 height 0
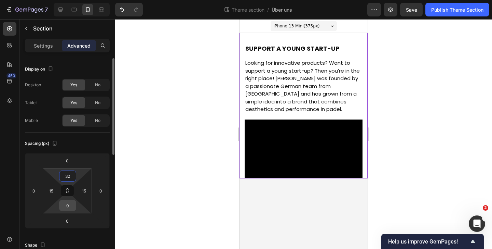
type input "32"
click at [68, 207] on input "3" at bounding box center [68, 205] width 14 height 10
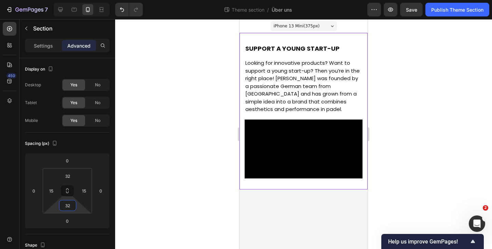
type input "32"
click at [457, 2] on div "7 Theme section / Über uns Preview Save Publish Theme Section" at bounding box center [246, 9] width 492 height 19
click at [455, 9] on div "Publish Theme Section" at bounding box center [458, 9] width 52 height 7
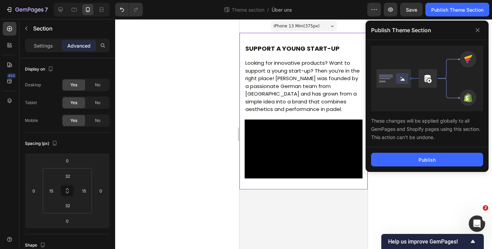
click at [418, 151] on div "Publish" at bounding box center [427, 159] width 123 height 25
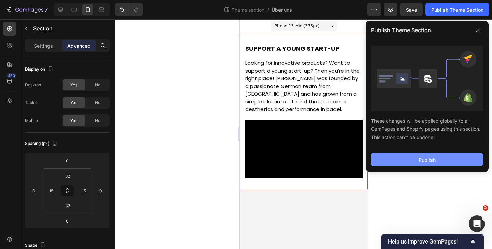
click at [418, 163] on button "Publish" at bounding box center [427, 160] width 112 height 14
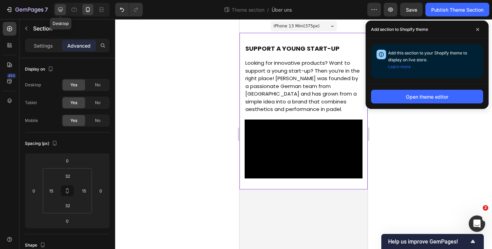
click at [61, 10] on icon at bounding box center [60, 10] width 4 height 4
type input "50"
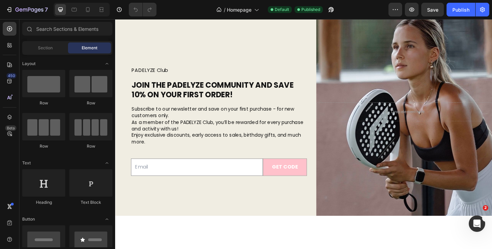
scroll to position [642, 0]
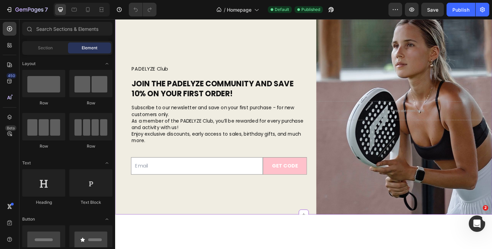
click at [270, 95] on h2 "JOIN THE PADELYZE COMMUNITY AND SAVE 10% ON YOUR FIRST ORDER!" at bounding box center [227, 94] width 191 height 23
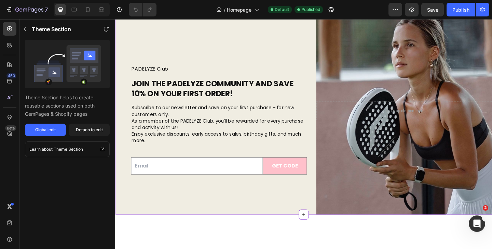
scroll to position [607, 0]
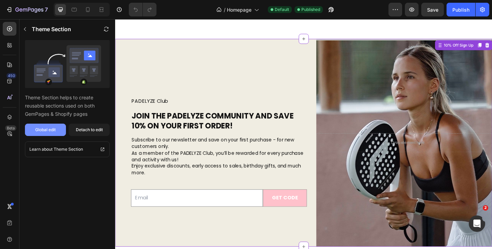
click at [58, 129] on button "Global edit" at bounding box center [45, 129] width 41 height 12
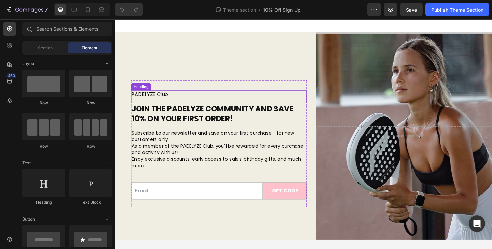
click at [235, 129] on h2 "JOIN THE PADELYZE COMMUNITY AND SAVE 10% ON YOUR FIRST ORDER!" at bounding box center [227, 121] width 191 height 23
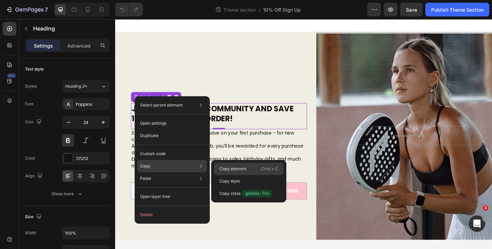
click at [234, 171] on p "Copy element" at bounding box center [233, 168] width 27 height 6
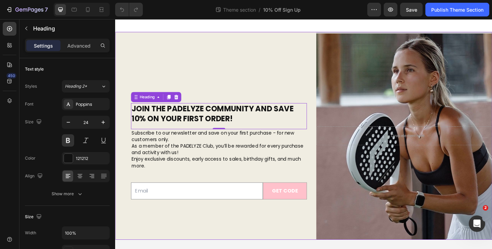
click at [312, 45] on div "PADELYZE Club Heading JOIN THE PADELYZE COMMUNITY AND SAVE 10% ON YOUR FIRST OR…" at bounding box center [227, 146] width 191 height 226
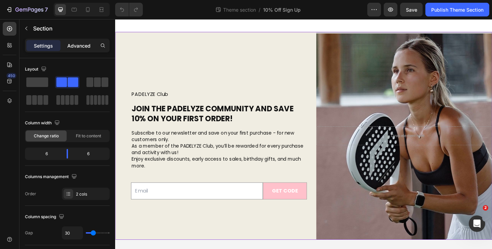
click at [86, 45] on p "Advanced" at bounding box center [78, 45] width 23 height 7
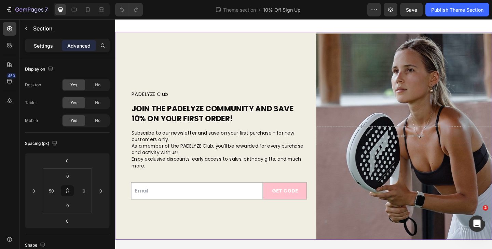
click at [51, 43] on p "Settings" at bounding box center [43, 45] width 19 height 7
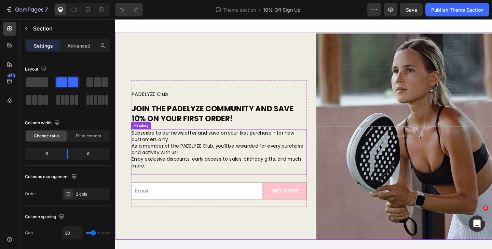
click at [189, 165] on h2 "Subscribe to our newsletter and save on your first purchase - for new customers…" at bounding box center [227, 160] width 191 height 44
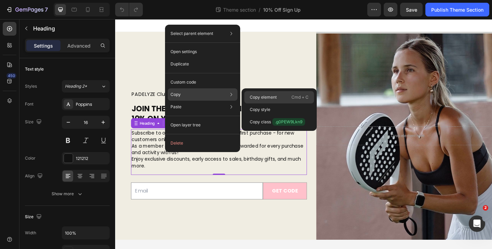
click at [288, 101] on div "Copy element Cmd + C" at bounding box center [279, 97] width 70 height 12
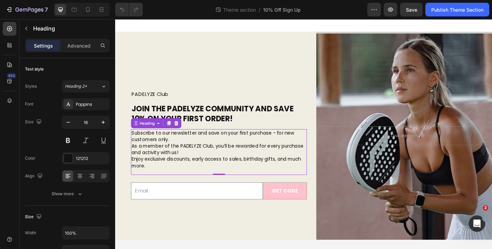
click at [164, 55] on div "PADELYZE Club Heading JOIN THE PADELYZE COMMUNITY AND SAVE 10% ON YOUR FIRST OR…" at bounding box center [227, 146] width 191 height 226
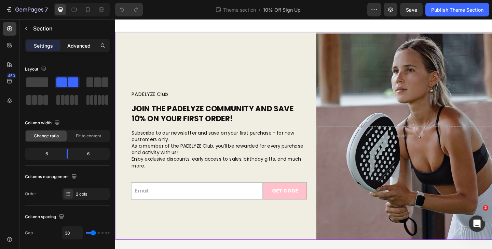
click at [85, 48] on p "Advanced" at bounding box center [78, 45] width 23 height 7
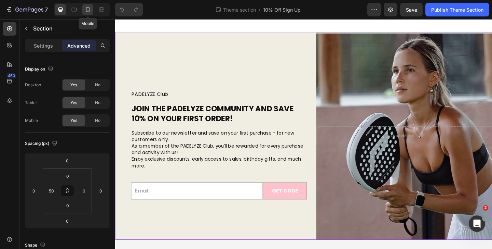
click at [86, 10] on icon at bounding box center [87, 9] width 7 height 7
type input "15"
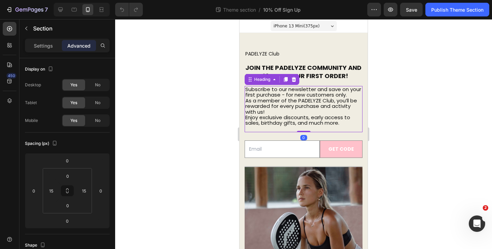
click at [283, 117] on span "Enjoy exclusive discounts, early access to sales, birthday gifts, and much more." at bounding box center [298, 120] width 105 height 13
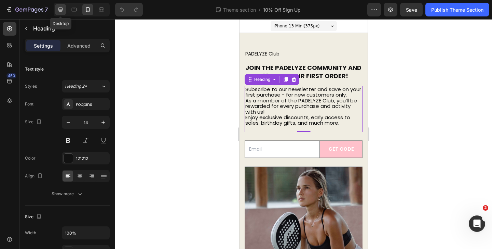
click at [58, 12] on icon at bounding box center [60, 9] width 7 height 7
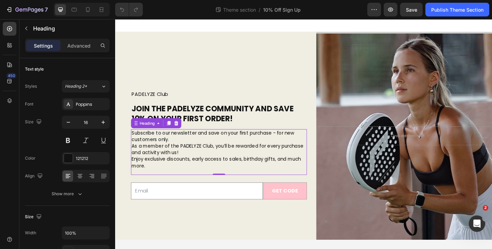
click at [86, 17] on div "7 Theme section / 10% Off Sign Up Preview Save Publish Theme Section" at bounding box center [246, 9] width 492 height 19
click at [86, 12] on icon at bounding box center [87, 9] width 7 height 7
type input "14"
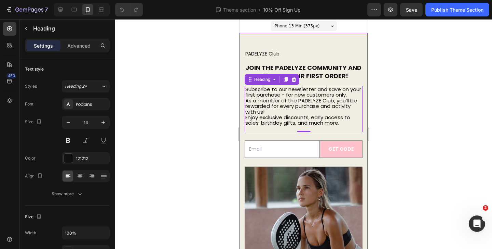
click at [244, 34] on div "PADELYZE Club Heading JOIN THE PADELYZE COMMUNITY AND SAVE 10% ON YOUR FIRST OR…" at bounding box center [304, 167] width 128 height 268
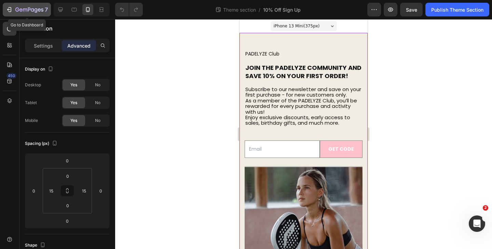
click at [33, 8] on icon "button" at bounding box center [29, 10] width 28 height 6
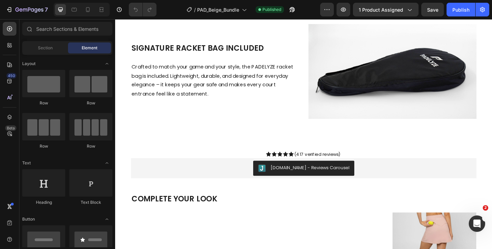
scroll to position [1035, 0]
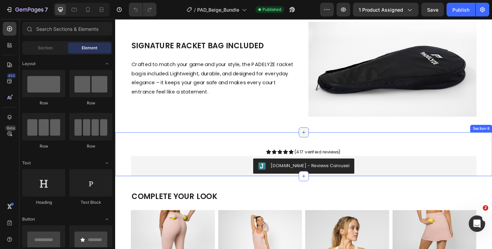
click at [324, 142] on div at bounding box center [320, 141] width 11 height 11
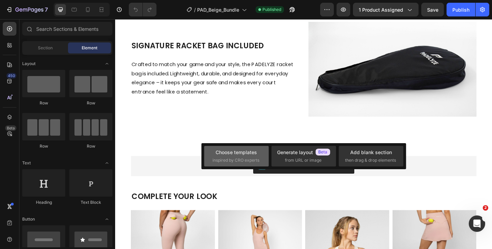
click at [257, 149] on div "Choose templates inspired by CRO experts" at bounding box center [237, 155] width 48 height 15
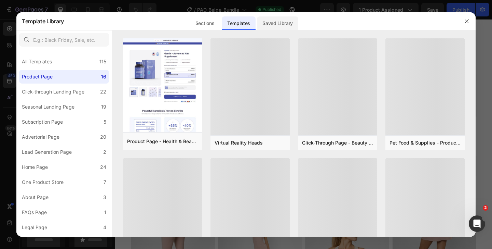
click at [276, 21] on div "Saved Library" at bounding box center [277, 23] width 41 height 14
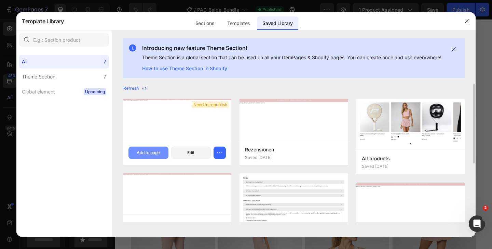
click at [159, 156] on div "Add to page" at bounding box center [148, 152] width 23 height 6
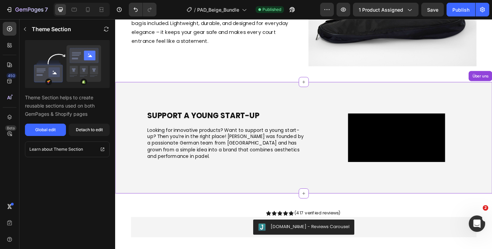
scroll to position [1089, 0]
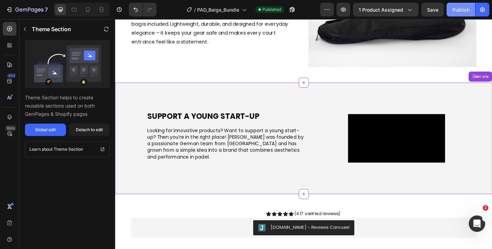
click at [454, 6] on div "Publish" at bounding box center [461, 9] width 17 height 7
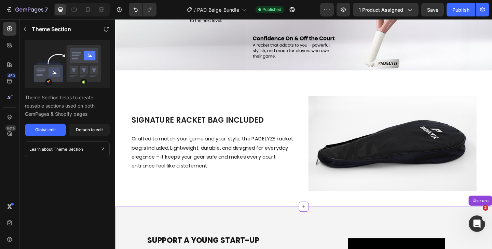
scroll to position [941, 0]
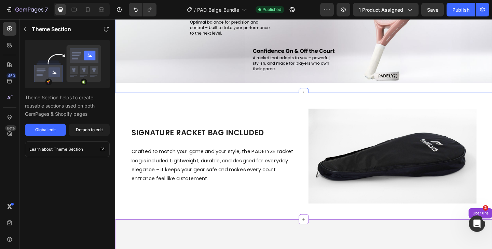
click at [326, 94] on div "Image Section 6" at bounding box center [320, 24] width 410 height 150
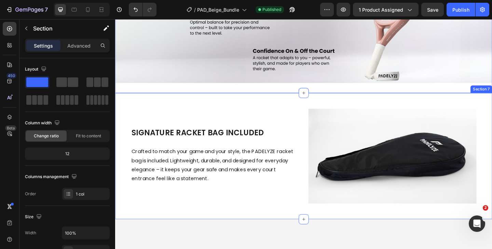
click at [252, 106] on div "SIGNATURE RACKET Bag Included Heading Crafted to match your game and your style…" at bounding box center [320, 167] width 410 height 137
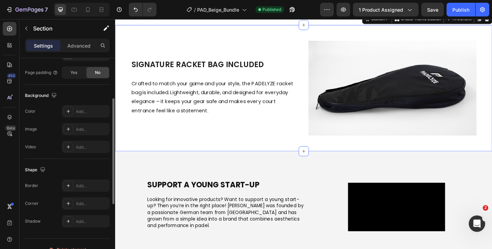
scroll to position [0, 0]
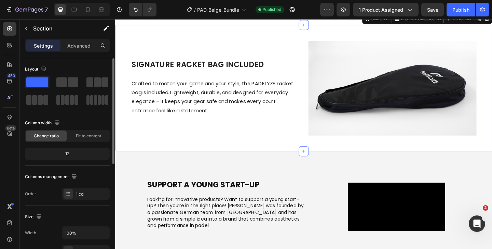
click at [75, 39] on div "Settings Advanced" at bounding box center [67, 46] width 85 height 14
click at [74, 42] on p "Advanced" at bounding box center [78, 45] width 23 height 7
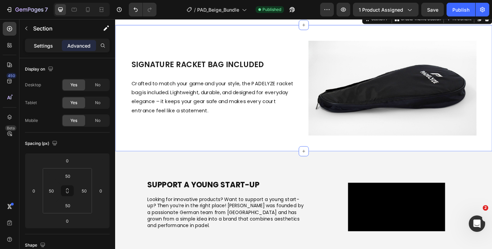
click at [42, 43] on p "Settings" at bounding box center [43, 45] width 19 height 7
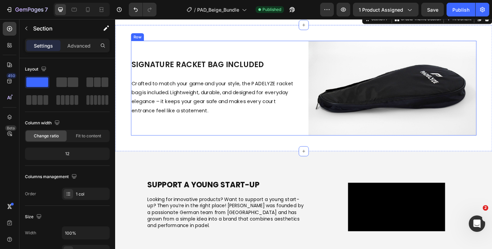
click at [243, 46] on div "SIGNATURE RACKET Bag Included Heading Crafted to match your game and your style…" at bounding box center [223, 93] width 183 height 103
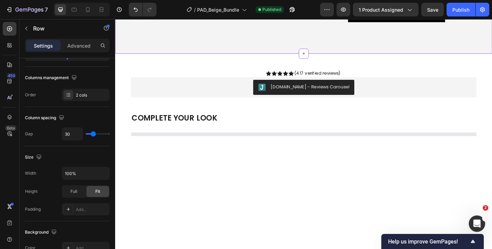
scroll to position [1270, 0]
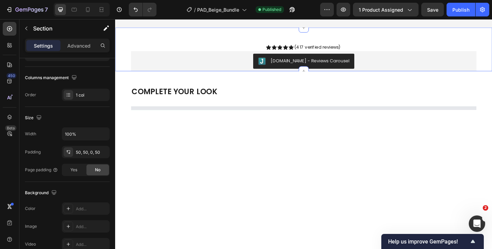
click at [275, 76] on div "Icon Icon Icon Icon Icon Icon List Hoz (417 verified reviews) Text block Row [D…" at bounding box center [320, 52] width 410 height 48
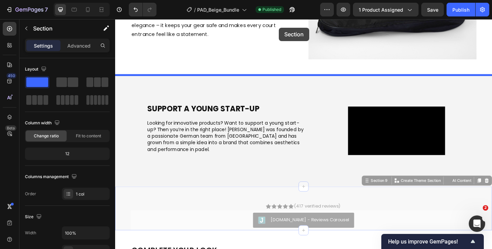
scroll to position [1069, 0]
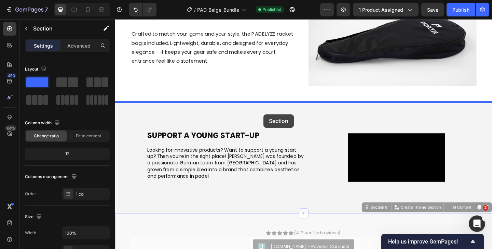
drag, startPoint x: 275, startPoint y: 89, endPoint x: 276, endPoint y: 121, distance: 32.5
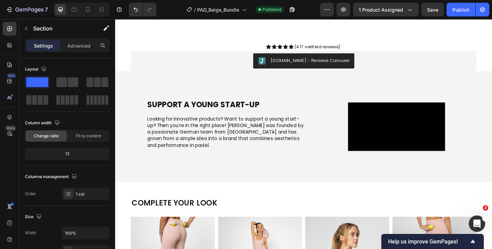
scroll to position [1148, 0]
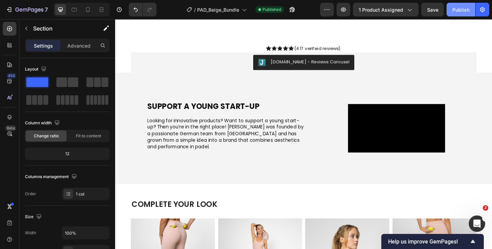
click at [458, 6] on div "Publish" at bounding box center [461, 9] width 17 height 7
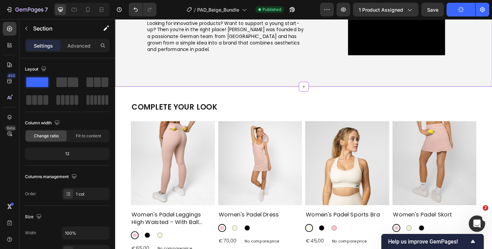
scroll to position [1254, 0]
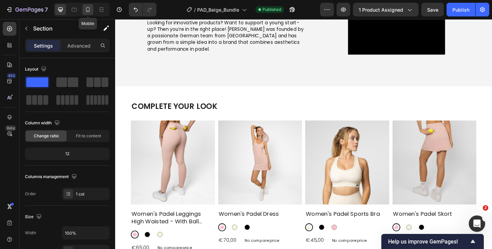
click at [89, 11] on icon at bounding box center [88, 9] width 4 height 5
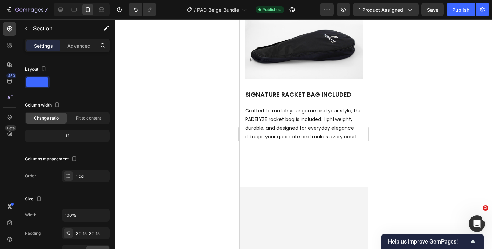
scroll to position [1030, 0]
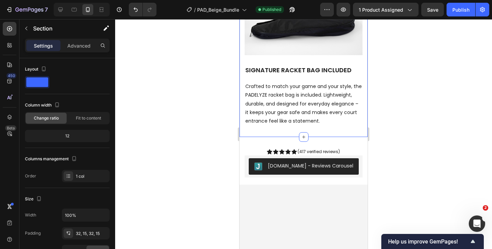
click at [269, 113] on div "SIGNATURE RACKET Bag Included Heading Crafted to match your game and your style…" at bounding box center [304, 57] width 128 height 159
click at [90, 46] on p "Advanced" at bounding box center [78, 45] width 23 height 7
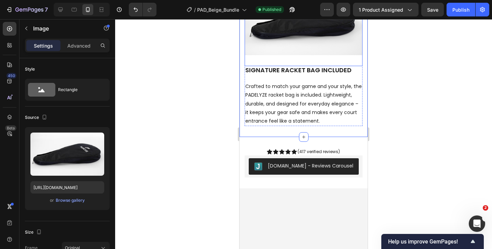
click at [257, 55] on img at bounding box center [304, 22] width 118 height 66
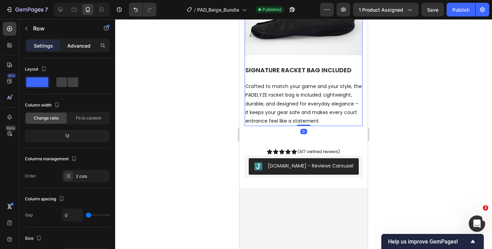
click at [88, 47] on p "Advanced" at bounding box center [78, 45] width 23 height 7
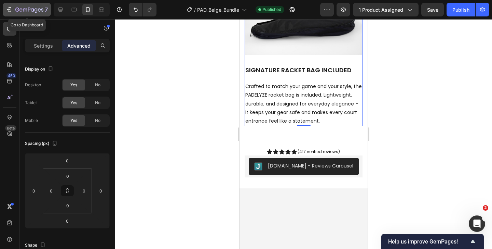
click at [26, 10] on icon "button" at bounding box center [25, 10] width 4 height 3
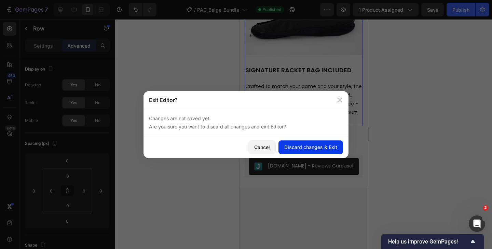
click at [320, 142] on button "Discard changes & Exit" at bounding box center [311, 147] width 65 height 14
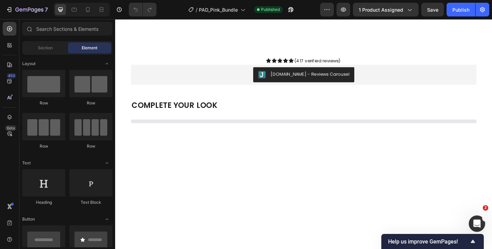
scroll to position [971, 0]
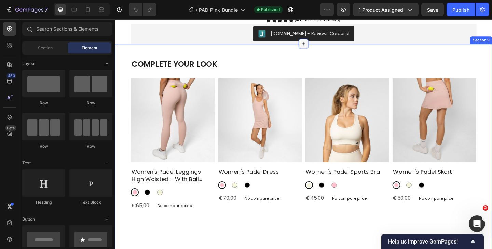
click at [321, 49] on icon at bounding box center [320, 45] width 5 height 5
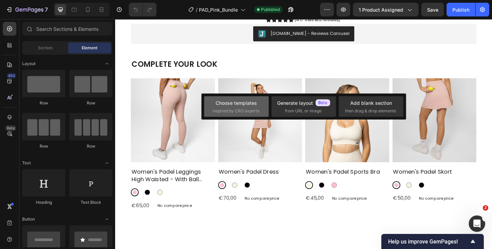
click at [229, 103] on div "Choose templates" at bounding box center [236, 102] width 41 height 7
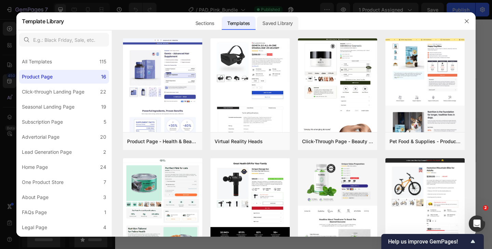
click at [272, 29] on div "Saved Library" at bounding box center [277, 21] width 41 height 18
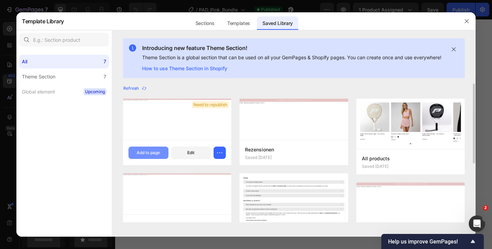
click at [158, 156] on div "Add to page" at bounding box center [148, 152] width 23 height 6
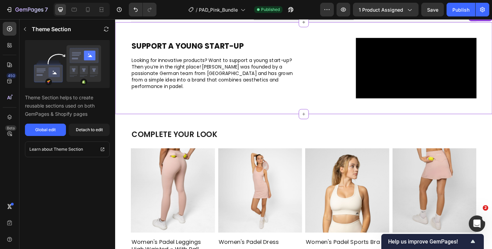
scroll to position [1040, 0]
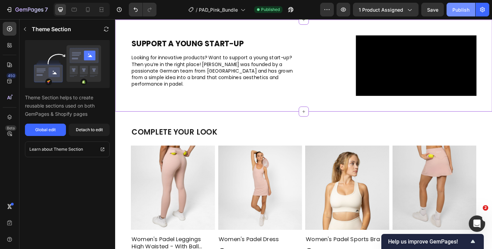
click at [455, 5] on button "Publish" at bounding box center [461, 10] width 29 height 14
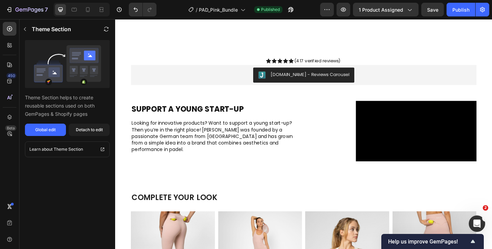
scroll to position [953, 0]
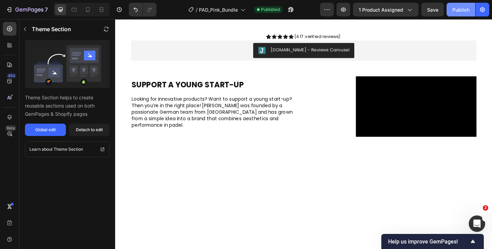
click at [456, 6] on div "Publish" at bounding box center [461, 9] width 17 height 7
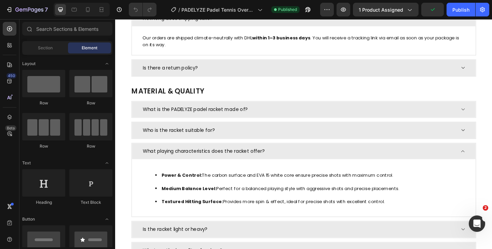
scroll to position [366, 0]
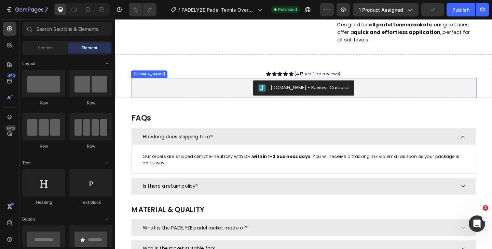
click at [319, 103] on div "[DOMAIN_NAME] - Reviews Carousel" at bounding box center [320, 94] width 376 height 22
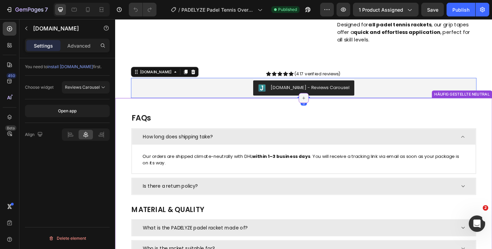
click at [320, 106] on icon at bounding box center [320, 104] width 5 height 5
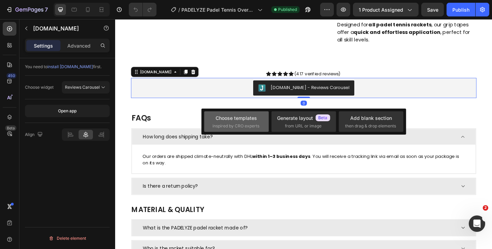
click at [243, 119] on div "Choose templates" at bounding box center [236, 117] width 41 height 7
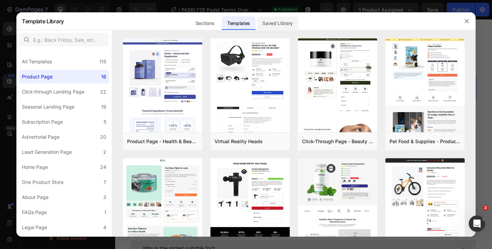
click at [281, 29] on div "Saved Library" at bounding box center [277, 21] width 41 height 18
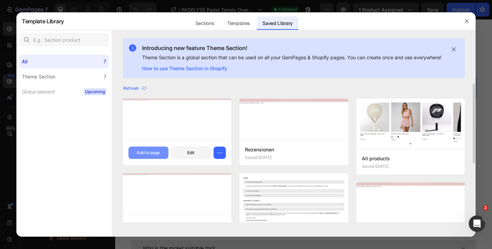
click at [159, 156] on div "Add to page" at bounding box center [148, 152] width 23 height 6
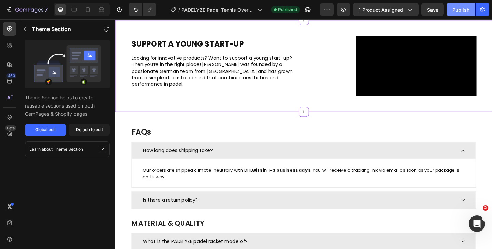
scroll to position [451, 0]
click at [459, 10] on div "Publish" at bounding box center [461, 9] width 17 height 7
click at [461, 6] on div "Publish" at bounding box center [461, 9] width 17 height 7
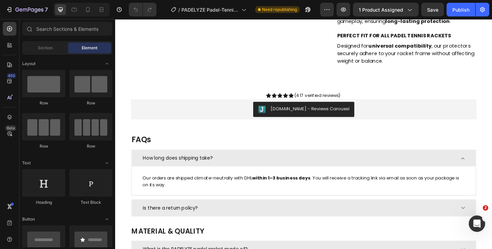
scroll to position [307, 0]
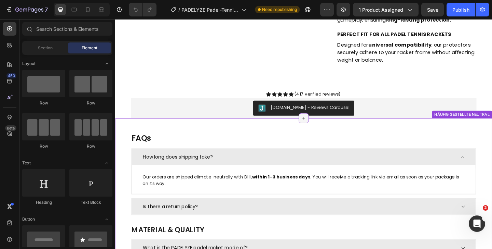
click at [317, 127] on div at bounding box center [320, 126] width 11 height 11
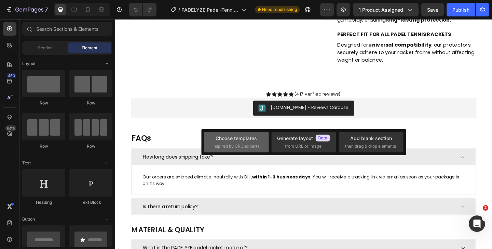
click at [243, 147] on span "inspired by CRO experts" at bounding box center [236, 146] width 47 height 6
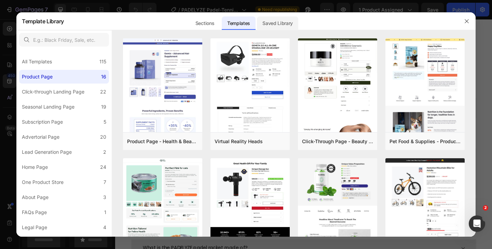
click at [280, 25] on div "Saved Library" at bounding box center [277, 23] width 41 height 14
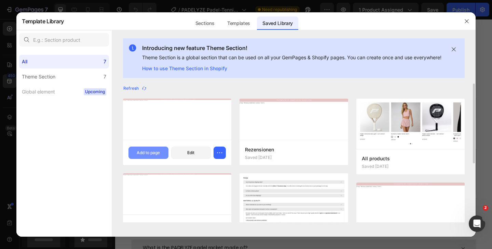
click at [149, 156] on div "Add to page" at bounding box center [148, 152] width 23 height 6
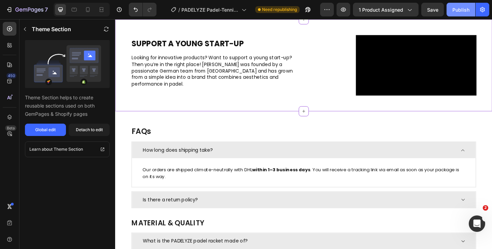
click at [450, 6] on button "Publish" at bounding box center [461, 10] width 29 height 14
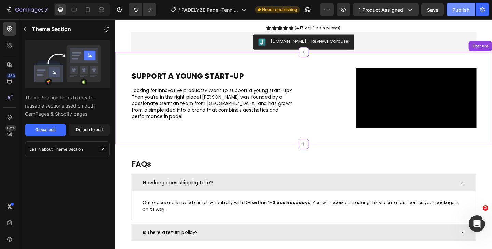
click at [457, 11] on div "Publish" at bounding box center [461, 9] width 17 height 7
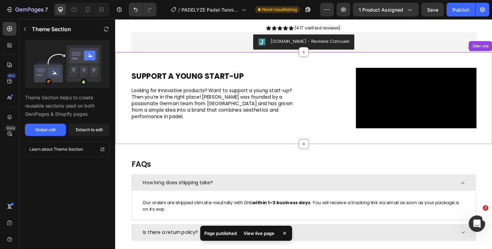
click at [445, 7] on div "Preview 1 product assigned Save Publish" at bounding box center [404, 10] width 169 height 14
click at [453, 7] on button "Publish" at bounding box center [461, 10] width 29 height 14
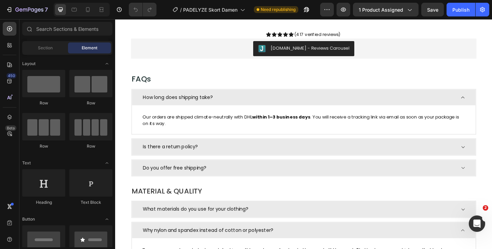
scroll to position [678, 0]
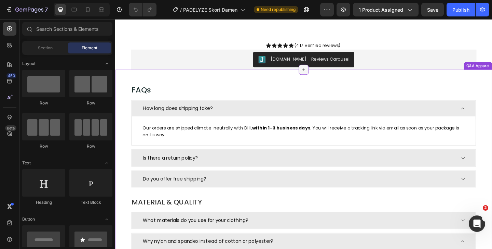
click at [321, 76] on icon at bounding box center [320, 73] width 5 height 5
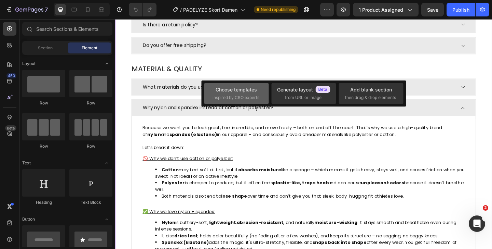
click at [225, 96] on span "inspired by CRO experts" at bounding box center [236, 97] width 47 height 6
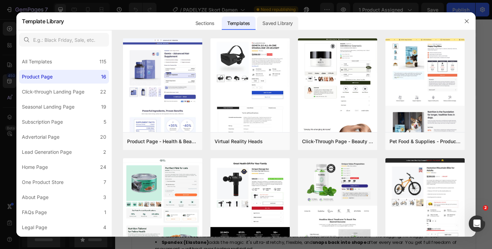
click at [277, 28] on div "Saved Library" at bounding box center [277, 23] width 41 height 14
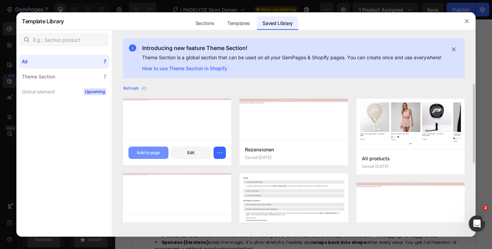
click at [157, 156] on div "Add to page" at bounding box center [148, 152] width 23 height 6
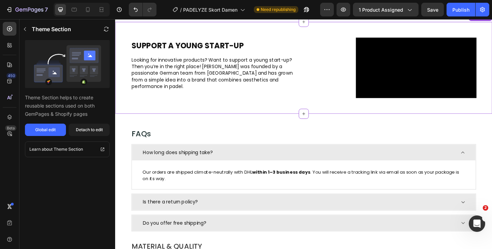
scroll to position [732, 0]
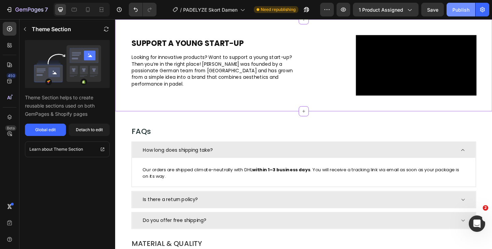
click at [463, 13] on button "Publish" at bounding box center [461, 10] width 29 height 14
drag, startPoint x: 459, startPoint y: 7, endPoint x: 444, endPoint y: 6, distance: 15.1
click at [459, 7] on div "Publish" at bounding box center [461, 9] width 17 height 7
click at [476, 7] on button "button" at bounding box center [483, 10] width 14 height 14
click at [460, 0] on body "7 Version history / PADELYZE Skort Damen Need republishing Preview 1 product as…" at bounding box center [246, 0] width 492 height 0
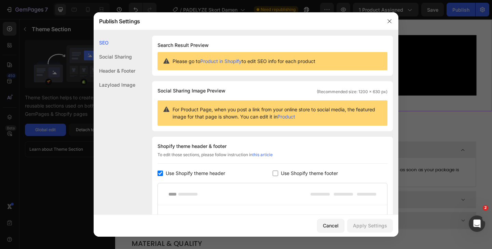
click at [459, 8] on div at bounding box center [246, 124] width 492 height 249
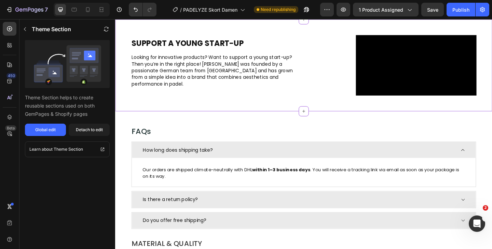
click at [459, 8] on div "Publish" at bounding box center [461, 9] width 17 height 7
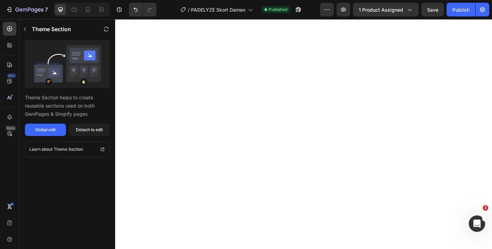
scroll to position [0, 0]
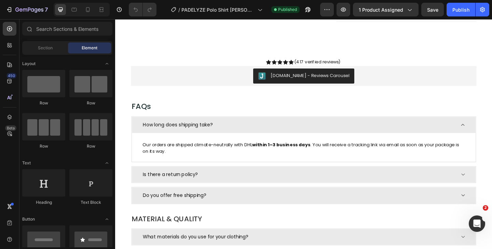
scroll to position [414, 0]
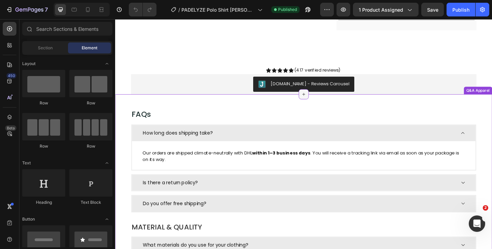
click at [320, 101] on icon at bounding box center [320, 100] width 3 height 3
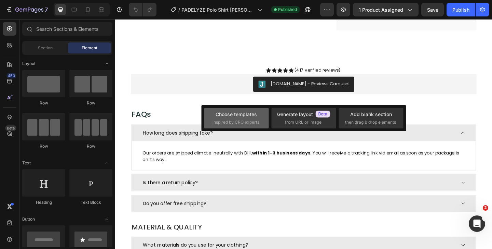
click at [239, 121] on span "inspired by CRO experts" at bounding box center [236, 122] width 47 height 6
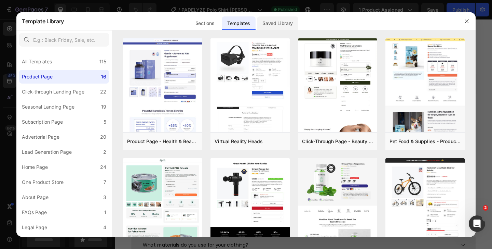
click at [281, 28] on div "Saved Library" at bounding box center [277, 23] width 41 height 14
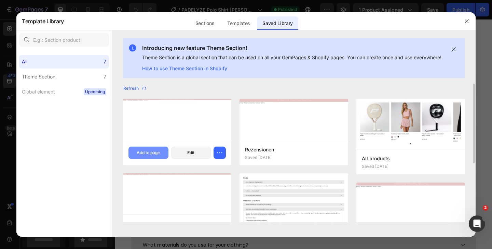
click at [159, 156] on div "Add to page" at bounding box center [148, 152] width 23 height 6
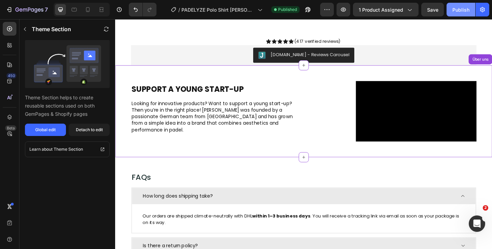
click at [456, 10] on div "Publish" at bounding box center [461, 9] width 17 height 7
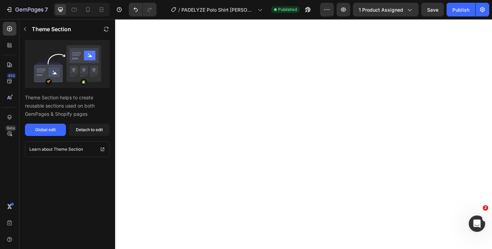
scroll to position [20, 0]
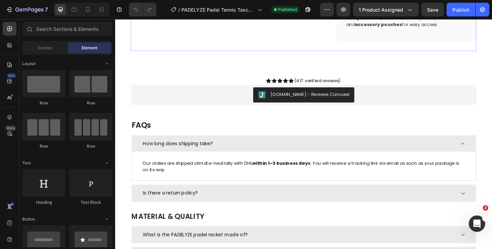
scroll to position [421, 0]
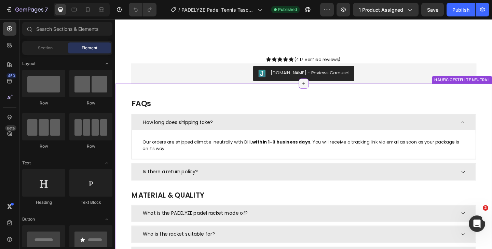
click at [319, 87] on div at bounding box center [320, 88] width 11 height 11
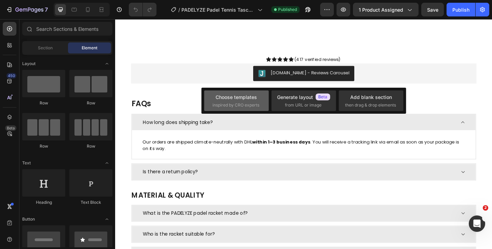
click at [244, 109] on div "Choose templates inspired by CRO experts" at bounding box center [236, 100] width 65 height 21
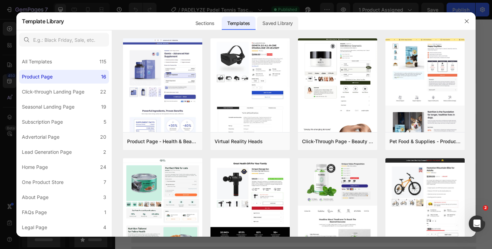
click at [269, 29] on div "Saved Library" at bounding box center [277, 21] width 41 height 18
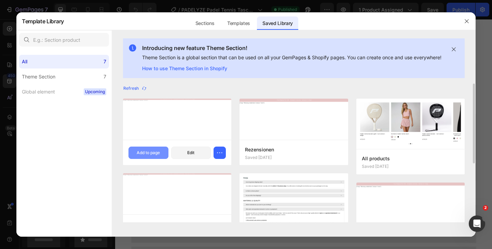
click at [162, 158] on button "Add to page" at bounding box center [149, 152] width 40 height 12
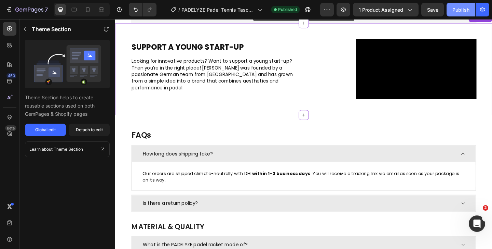
click at [456, 10] on div "Publish" at bounding box center [461, 9] width 17 height 7
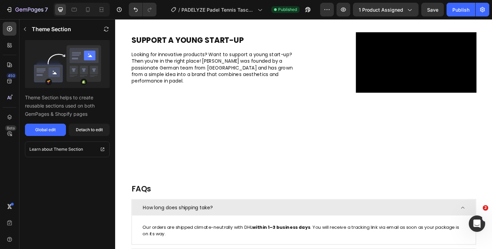
scroll to position [340, 0]
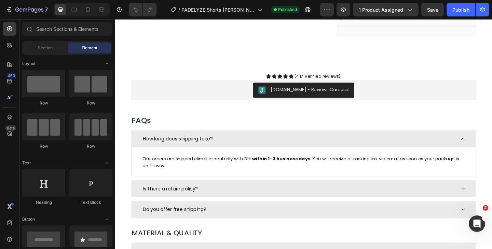
scroll to position [403, 0]
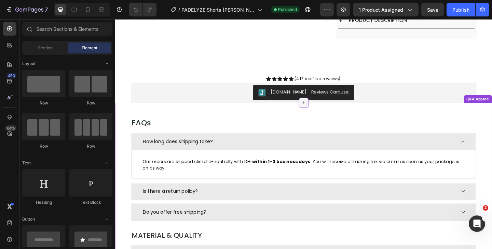
click at [321, 113] on div at bounding box center [320, 109] width 11 height 11
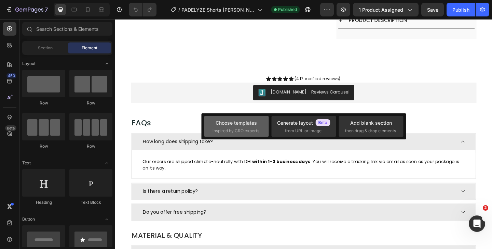
click at [237, 136] on div "Choose templates inspired by CRO experts" at bounding box center [236, 126] width 65 height 21
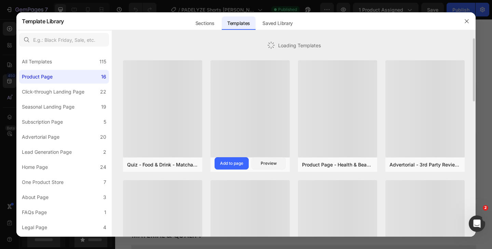
click at [240, 129] on div at bounding box center [250, 108] width 79 height 96
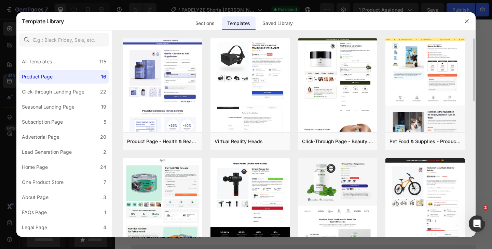
click at [274, 32] on div at bounding box center [294, 34] width 364 height 8
click at [274, 27] on div "Saved Library" at bounding box center [277, 23] width 41 height 14
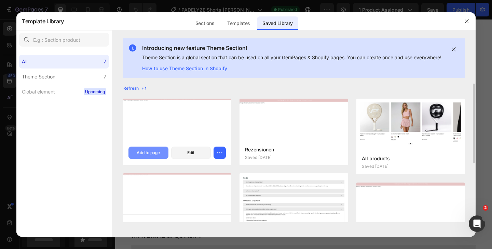
click at [146, 159] on button "Add to page" at bounding box center [149, 152] width 40 height 12
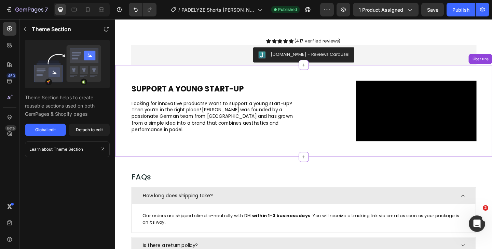
scroll to position [494, 0]
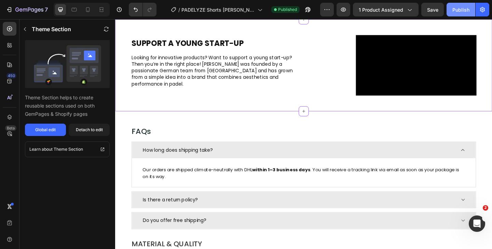
click at [457, 6] on div "Publish" at bounding box center [461, 9] width 17 height 7
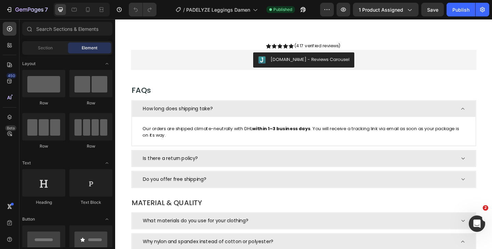
scroll to position [683, 0]
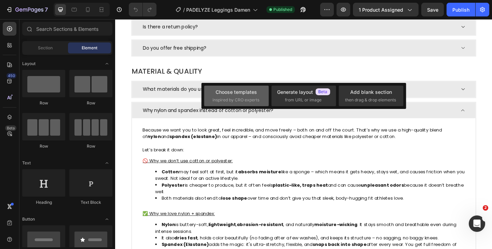
click at [235, 101] on span "inspired by CRO experts" at bounding box center [236, 100] width 47 height 6
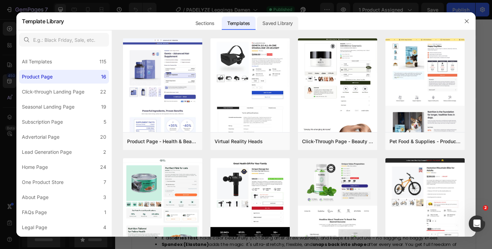
click at [283, 20] on div "Saved Library" at bounding box center [277, 23] width 41 height 14
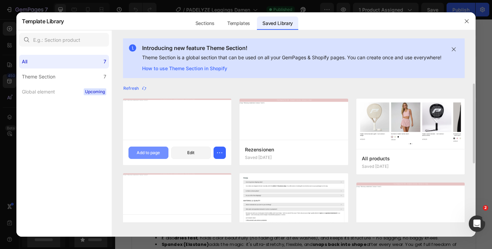
click at [145, 156] on div "Add to page" at bounding box center [148, 152] width 23 height 6
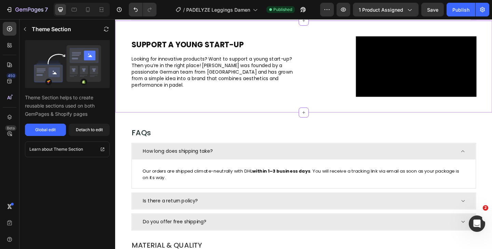
scroll to position [740, 0]
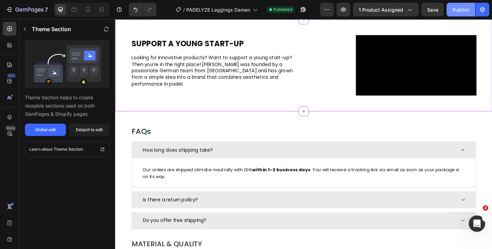
click at [458, 9] on div "Publish" at bounding box center [461, 9] width 17 height 7
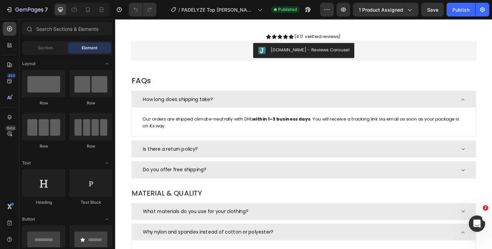
scroll to position [493, 0]
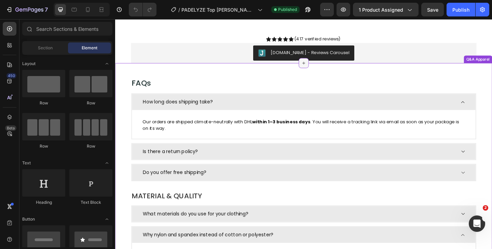
click at [321, 67] on icon at bounding box center [320, 66] width 5 height 5
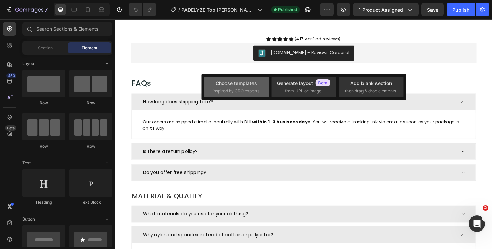
click at [259, 88] on div "Choose templates inspired by CRO experts" at bounding box center [237, 86] width 48 height 15
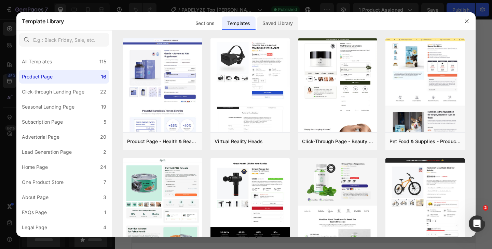
click at [282, 27] on div "Saved Library" at bounding box center [277, 23] width 41 height 14
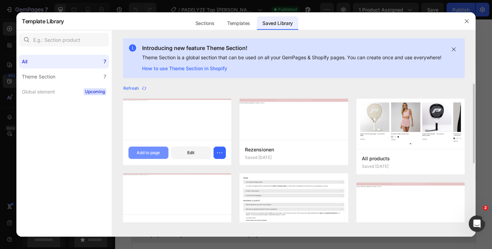
click at [135, 159] on button "Add to page" at bounding box center [149, 152] width 40 height 12
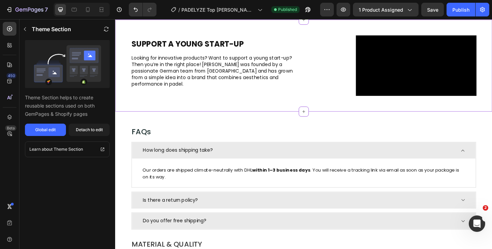
scroll to position [541, 0]
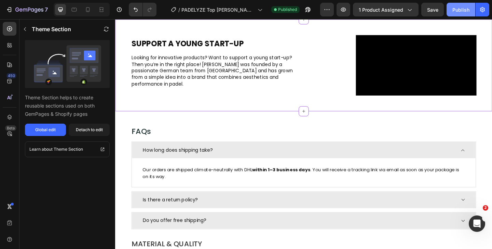
click at [460, 4] on button "Publish" at bounding box center [461, 10] width 29 height 14
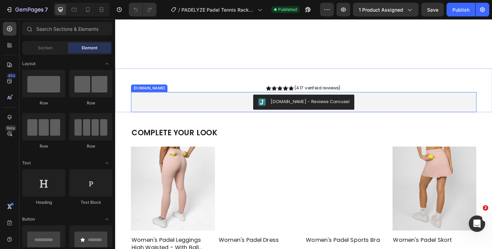
scroll to position [744, 0]
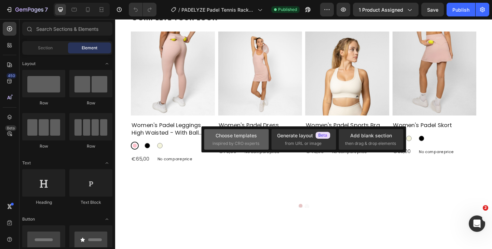
click at [242, 141] on span "inspired by CRO experts" at bounding box center [236, 143] width 47 height 6
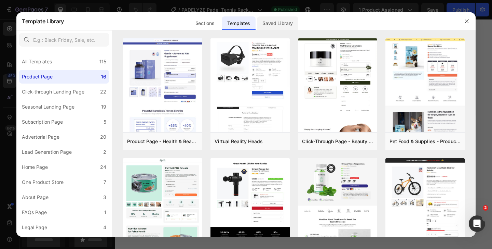
click at [286, 19] on div "Saved Library" at bounding box center [277, 23] width 41 height 14
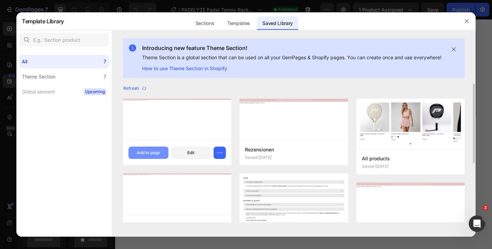
click at [145, 159] on button "Add to page" at bounding box center [149, 152] width 40 height 12
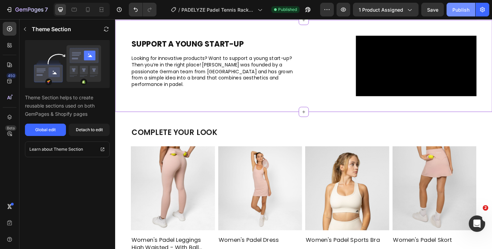
click at [462, 7] on div "Publish" at bounding box center [461, 9] width 17 height 7
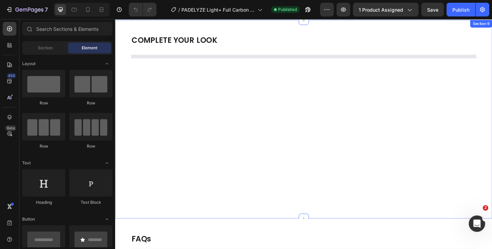
scroll to position [895, 0]
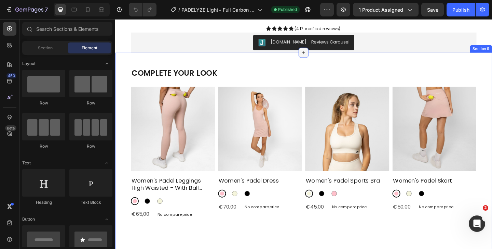
click at [318, 58] on div at bounding box center [320, 55] width 11 height 11
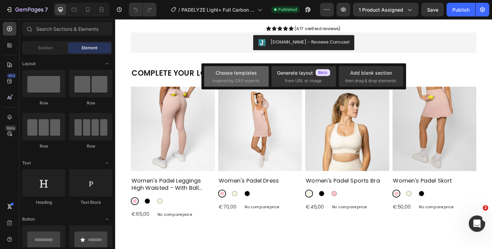
click at [227, 76] on div "Choose templates inspired by CRO experts" at bounding box center [237, 76] width 48 height 15
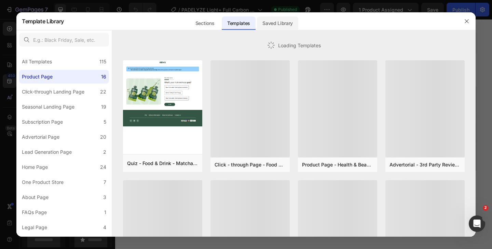
click at [285, 20] on div "Saved Library" at bounding box center [277, 23] width 41 height 14
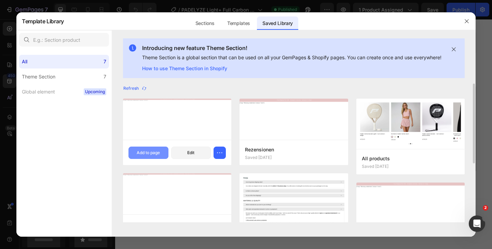
click at [148, 156] on button "Add to page" at bounding box center [149, 152] width 40 height 12
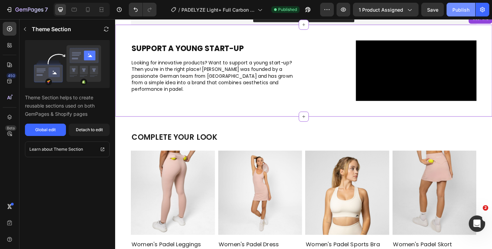
click at [456, 14] on button "Publish" at bounding box center [461, 10] width 29 height 14
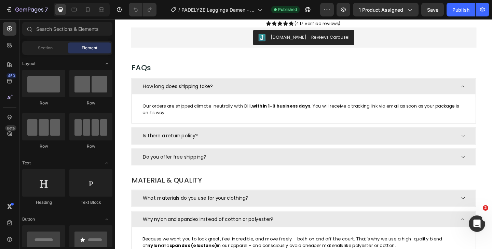
scroll to position [463, 0]
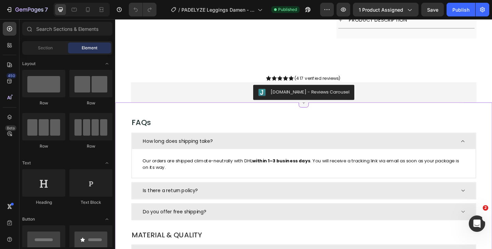
click at [321, 110] on icon at bounding box center [320, 109] width 5 height 5
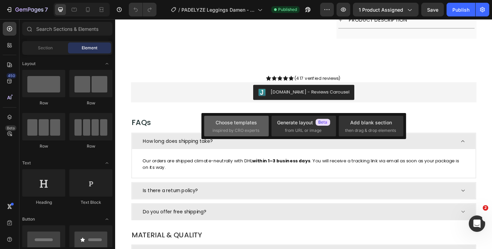
click at [222, 126] on div "Choose templates inspired by CRO experts" at bounding box center [237, 126] width 48 height 15
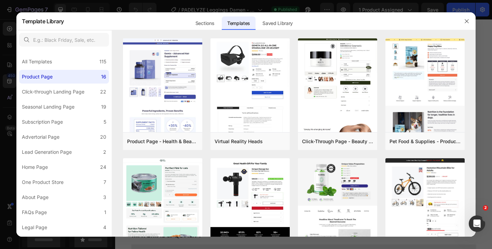
click at [304, 15] on div "Sections Templates Existing pages Saved Library Templates Saved Library" at bounding box center [244, 21] width 360 height 18
click at [286, 24] on div "Saved Library" at bounding box center [277, 23] width 41 height 14
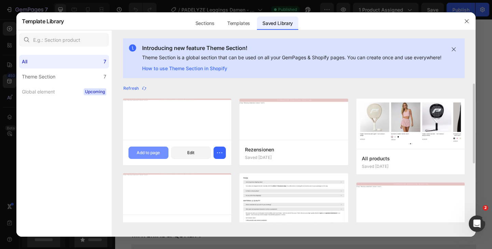
click at [157, 156] on div "Add to page" at bounding box center [148, 152] width 23 height 6
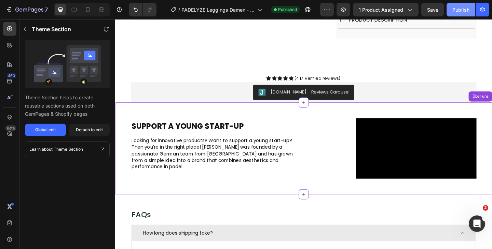
click at [458, 12] on div "Publish" at bounding box center [461, 9] width 17 height 7
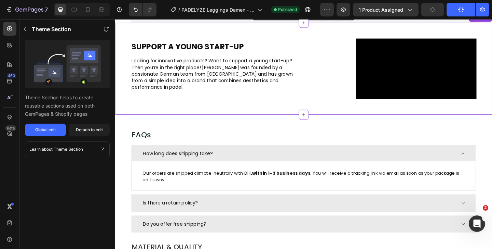
scroll to position [553, 0]
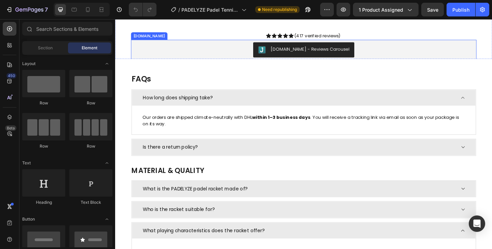
scroll to position [396, 0]
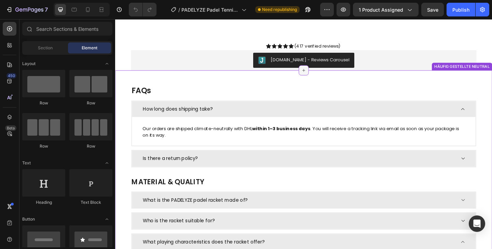
click at [320, 75] on icon at bounding box center [320, 74] width 5 height 5
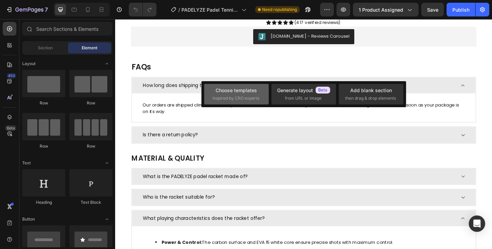
click at [262, 101] on div "Choose templates inspired by CRO experts" at bounding box center [236, 94] width 65 height 21
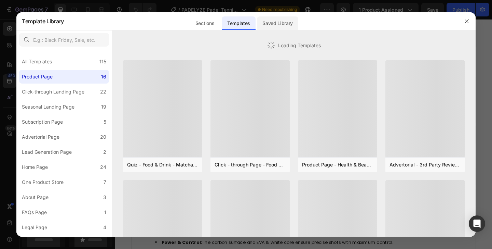
click at [294, 21] on div "Saved Library" at bounding box center [277, 23] width 41 height 14
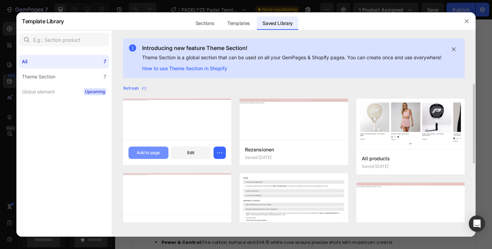
click at [171, 159] on button "Edit" at bounding box center [191, 152] width 40 height 12
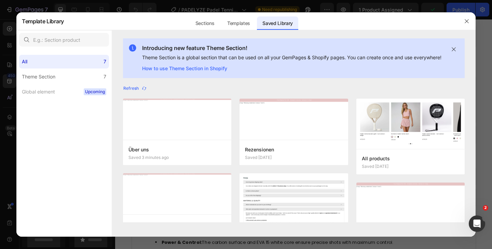
scroll to position [0, 0]
click at [138, 156] on div "Add to page" at bounding box center [148, 152] width 23 height 6
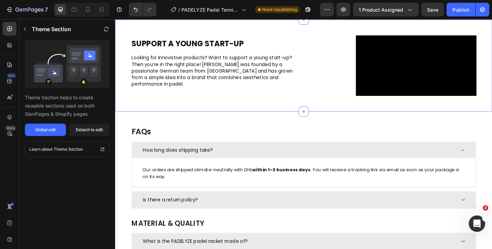
scroll to position [410, 0]
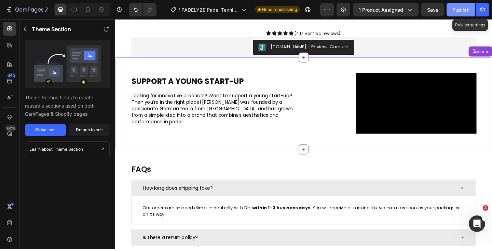
click at [469, 8] on div "Publish" at bounding box center [461, 9] width 17 height 7
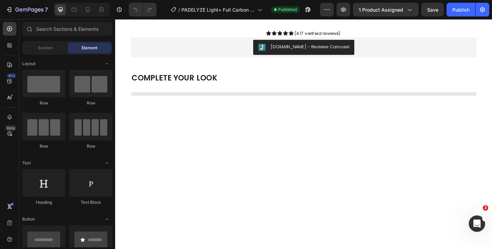
scroll to position [880, 0]
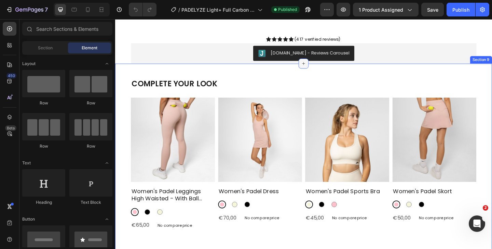
click at [321, 67] on icon at bounding box center [320, 66] width 5 height 5
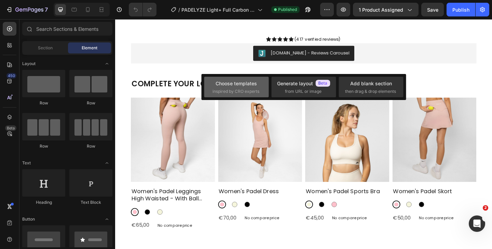
click at [218, 90] on span "inspired by CRO experts" at bounding box center [236, 91] width 47 height 6
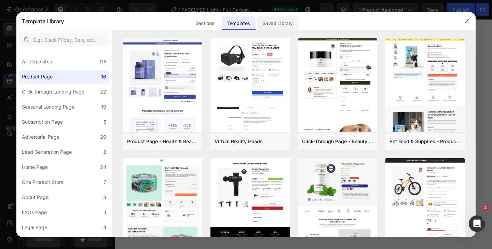
click at [272, 25] on div "Saved Library" at bounding box center [277, 23] width 41 height 14
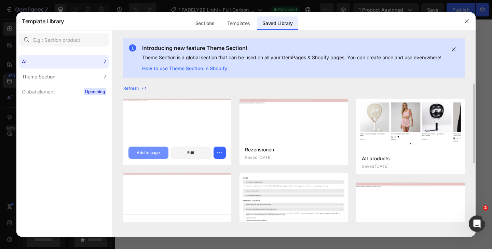
click at [150, 156] on div "Add to page" at bounding box center [148, 152] width 23 height 6
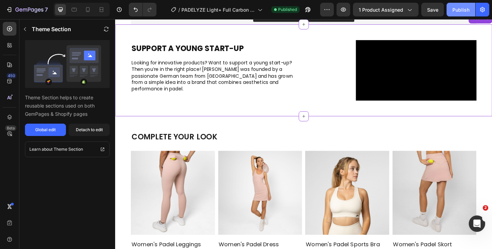
click at [464, 10] on div "Publish" at bounding box center [461, 9] width 17 height 7
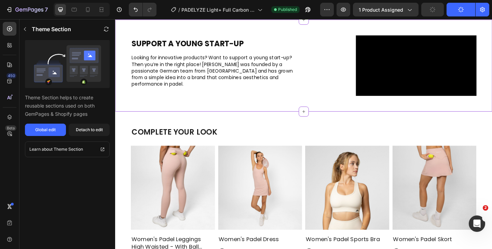
scroll to position [928, 0]
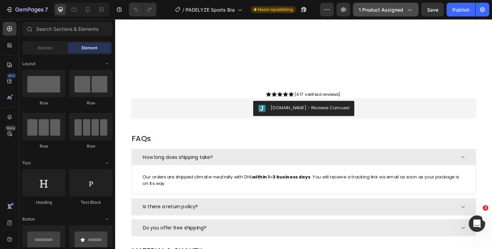
scroll to position [654, 0]
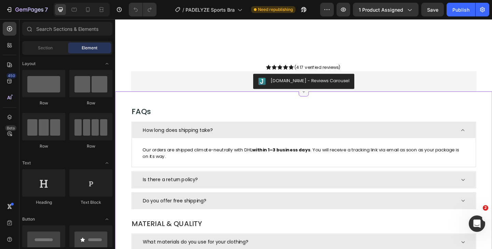
click at [318, 100] on icon at bounding box center [320, 97] width 5 height 5
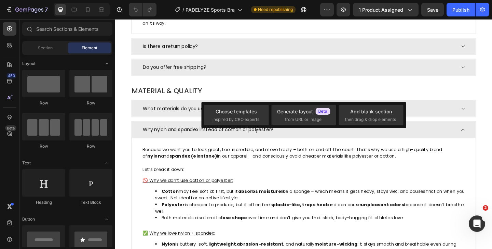
click at [243, 128] on div "Choose templates inspired by CRO experts Generate layout from URL or image Add …" at bounding box center [303, 115] width 205 height 26
click at [243, 109] on div "Choose templates" at bounding box center [236, 111] width 41 height 7
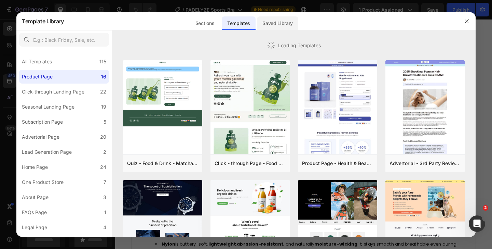
click at [288, 26] on div "Saved Library" at bounding box center [277, 23] width 41 height 14
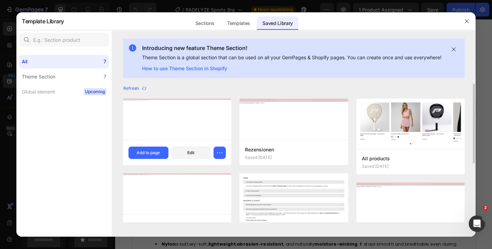
click at [160, 165] on div "Über uns Saved 5 minutes ago Add to page Edit" at bounding box center [177, 152] width 108 height 25
click at [163, 159] on button "Add to page" at bounding box center [149, 152] width 40 height 12
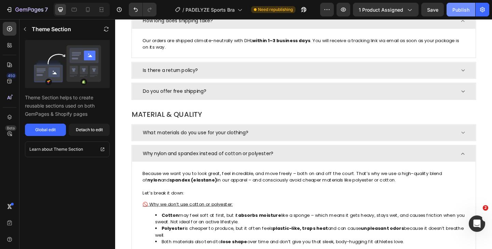
click at [463, 14] on button "Publish" at bounding box center [461, 10] width 29 height 14
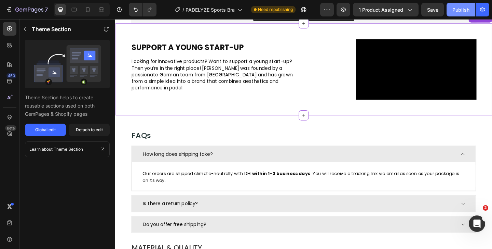
scroll to position [732, 0]
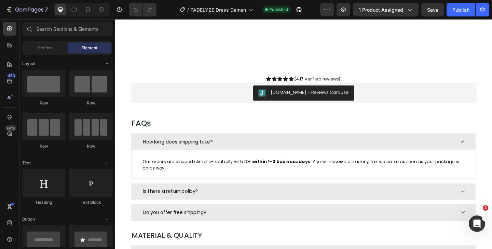
scroll to position [638, 0]
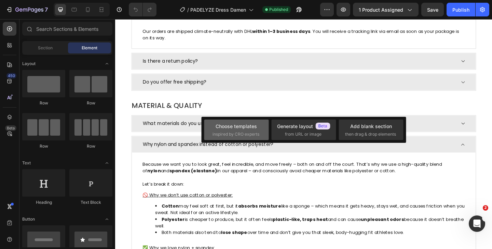
click at [245, 132] on span "inspired by CRO experts" at bounding box center [236, 134] width 47 height 6
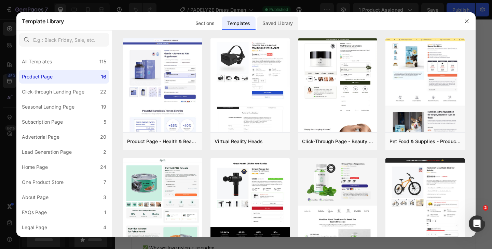
click at [290, 22] on div "Saved Library" at bounding box center [277, 23] width 41 height 14
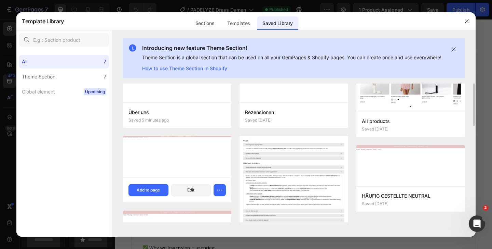
scroll to position [0, 0]
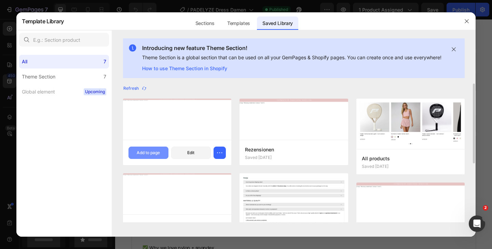
click at [143, 159] on button "Add to page" at bounding box center [149, 152] width 40 height 12
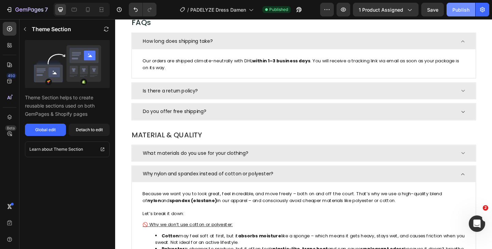
click at [462, 9] on div "Publish" at bounding box center [461, 9] width 17 height 7
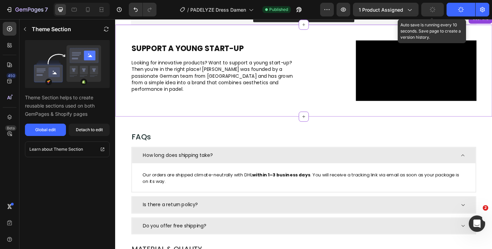
scroll to position [732, 0]
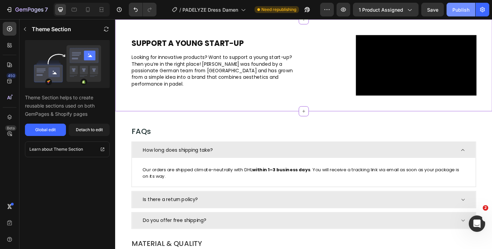
click at [467, 11] on div "Publish" at bounding box center [461, 9] width 17 height 7
